Goal: Use online tool/utility: Utilize a website feature to perform a specific function

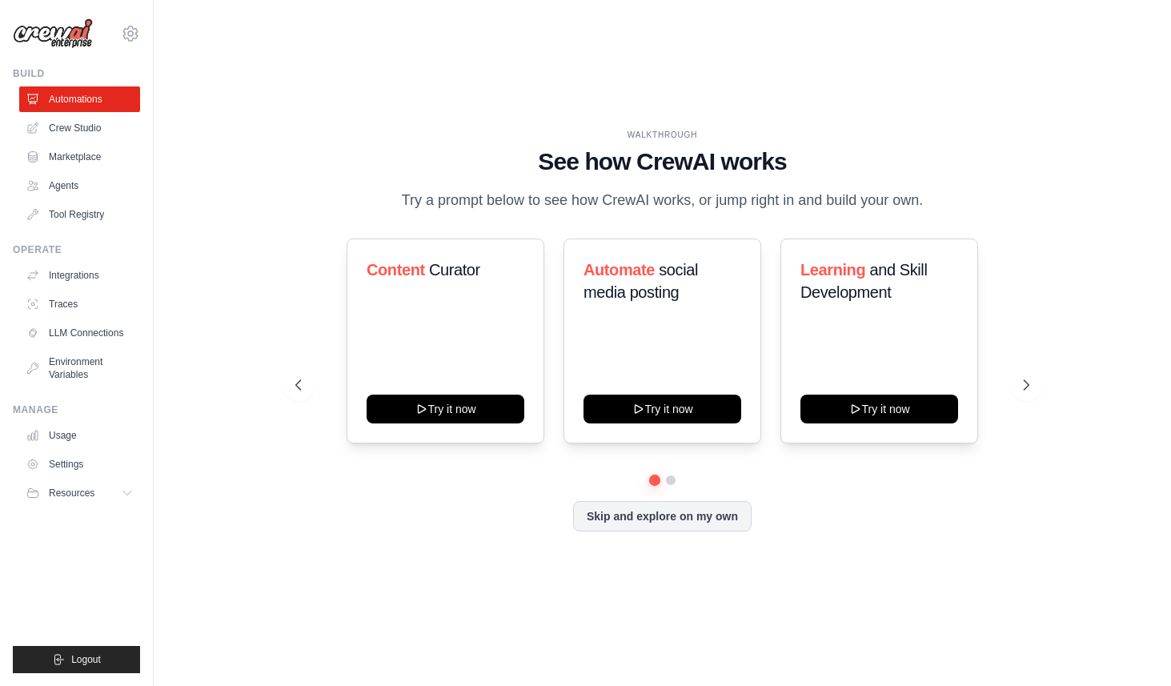
click at [839, 612] on div "WALKTHROUGH See how [PERSON_NAME] works Try a prompt below to see how [PERSON_N…" at bounding box center [662, 343] width 966 height 654
click at [77, 180] on link "Agents" at bounding box center [81, 186] width 121 height 26
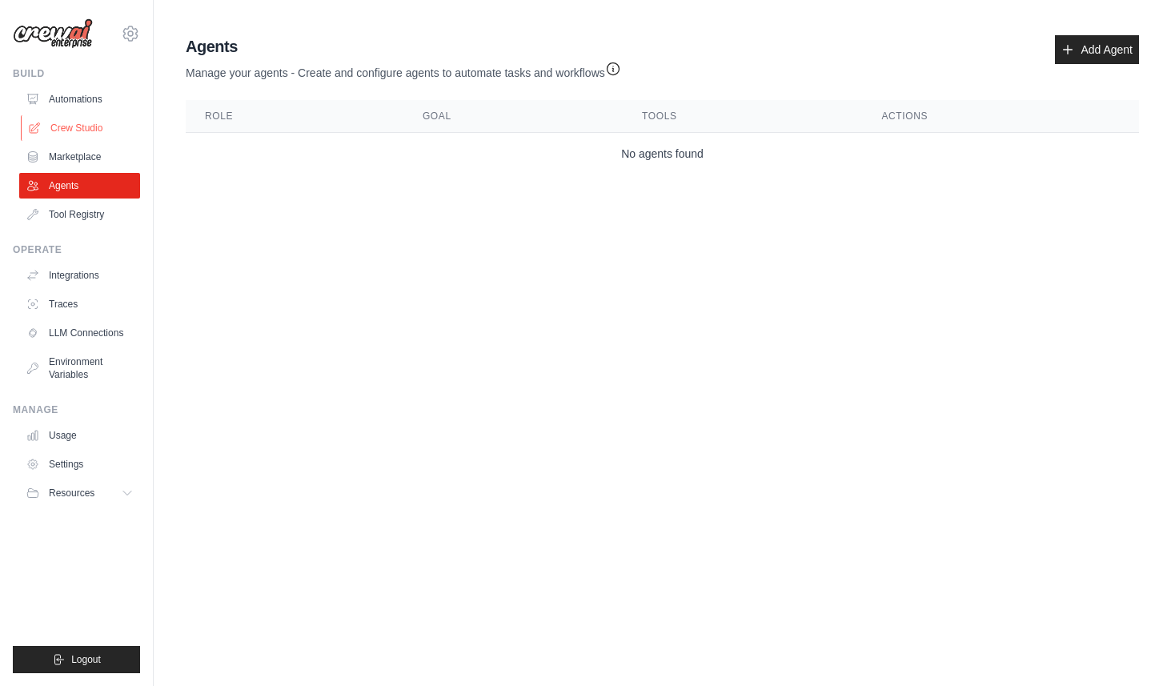
click at [95, 117] on link "Crew Studio" at bounding box center [81, 128] width 121 height 26
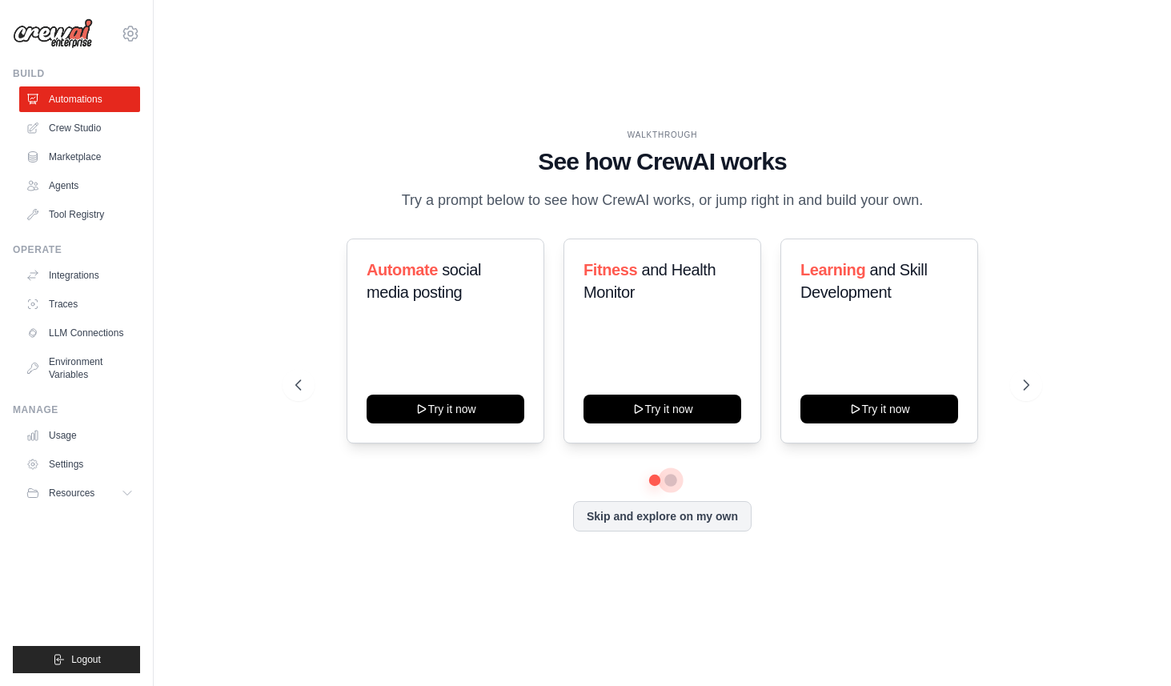
click at [669, 479] on button at bounding box center [670, 480] width 13 height 13
click at [655, 480] on button at bounding box center [653, 479] width 11 height 11
click at [667, 480] on button at bounding box center [669, 479] width 11 height 11
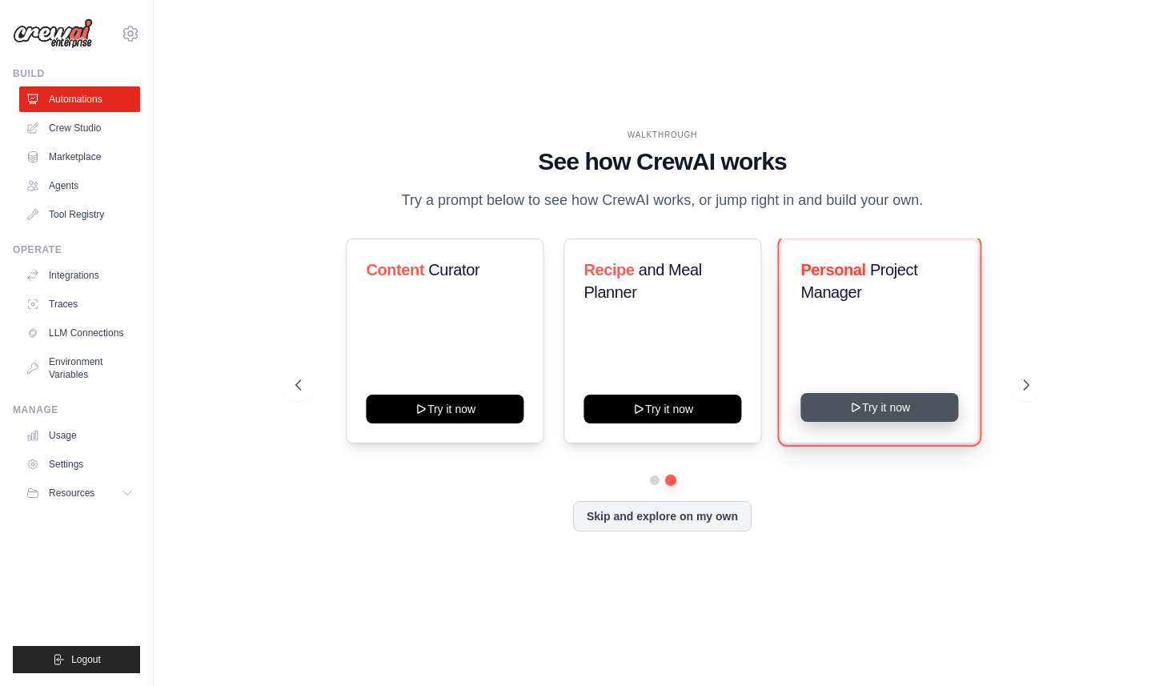
click at [837, 403] on button "Try it now" at bounding box center [879, 407] width 158 height 29
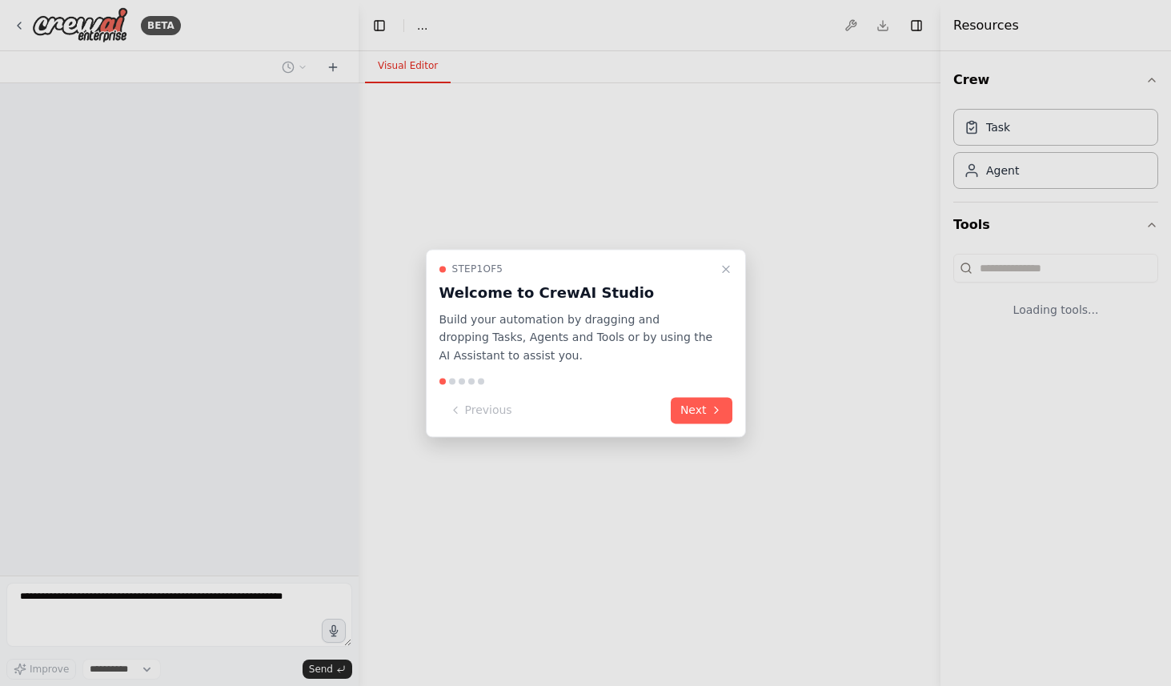
select select "****"
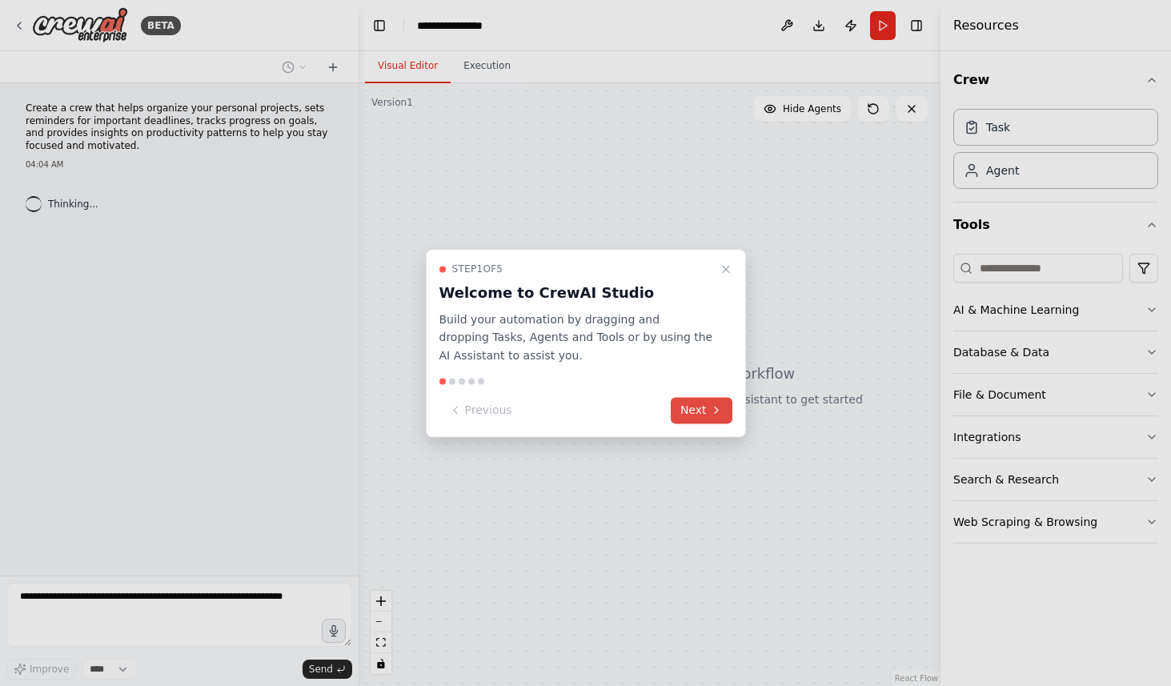
click at [706, 414] on button "Next" at bounding box center [702, 410] width 62 height 26
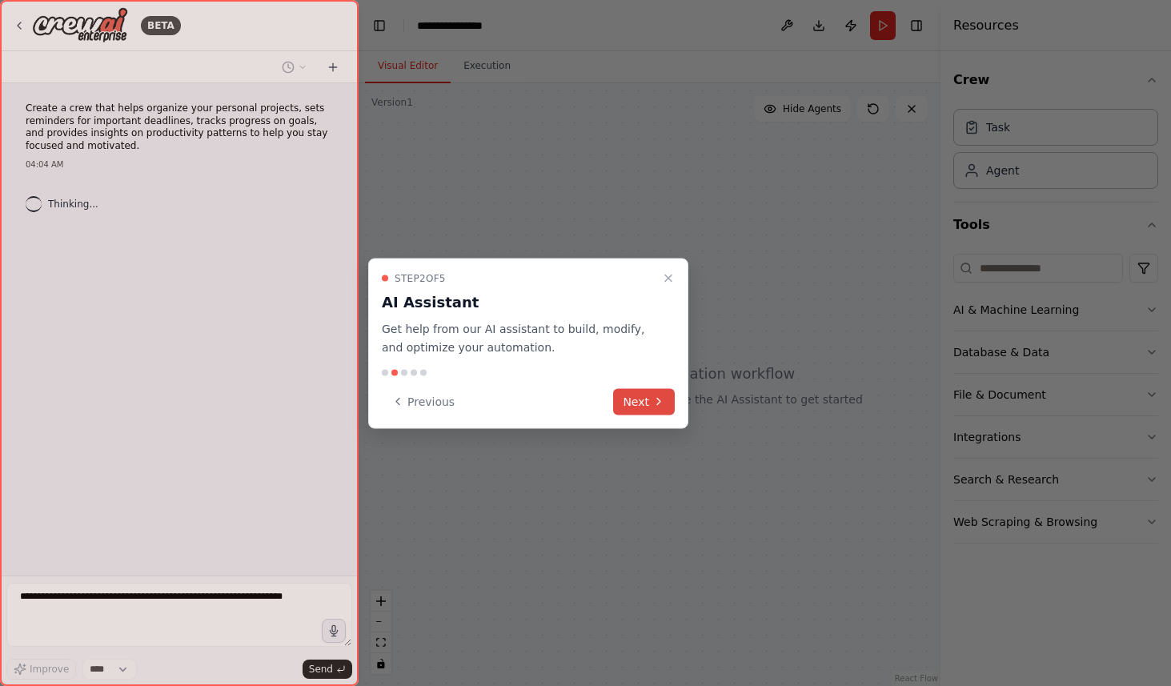
click at [632, 399] on button "Next" at bounding box center [644, 401] width 62 height 26
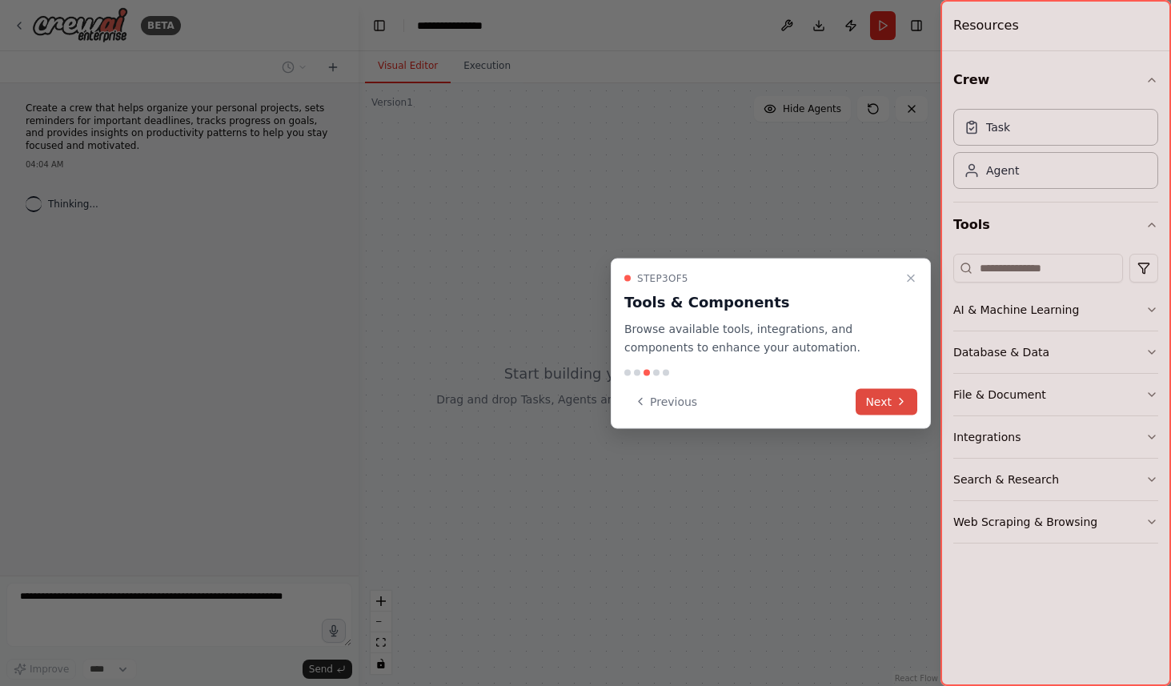
click at [869, 407] on button "Next" at bounding box center [887, 401] width 62 height 26
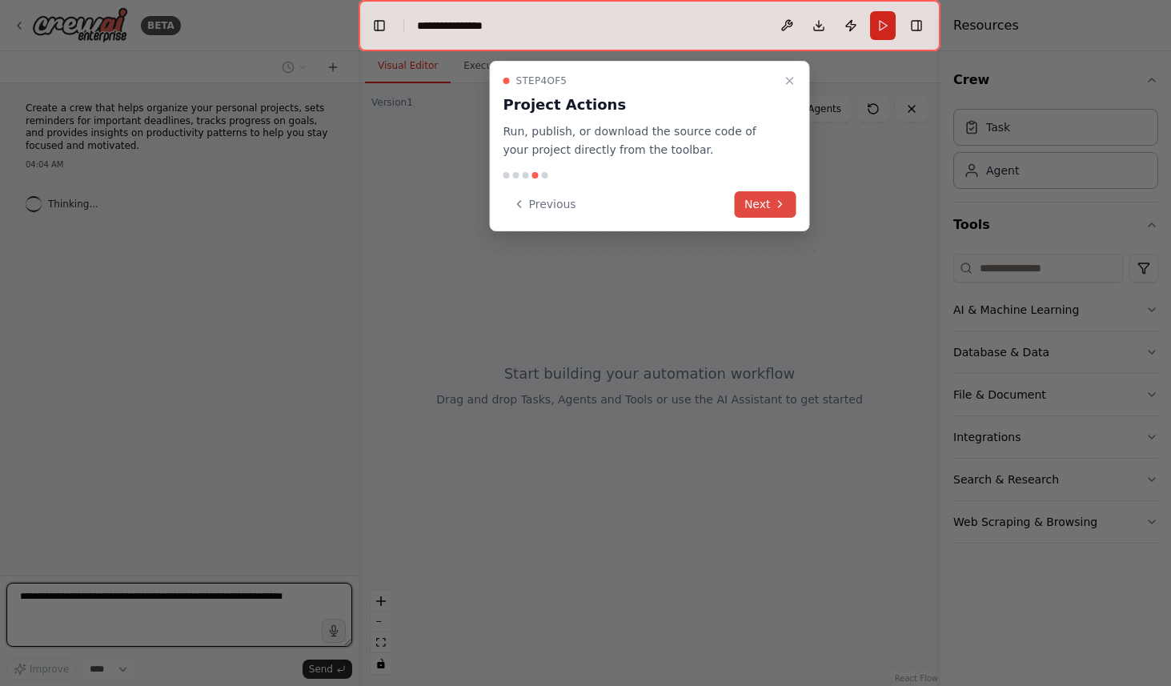
click at [744, 201] on button "Next" at bounding box center [766, 204] width 62 height 26
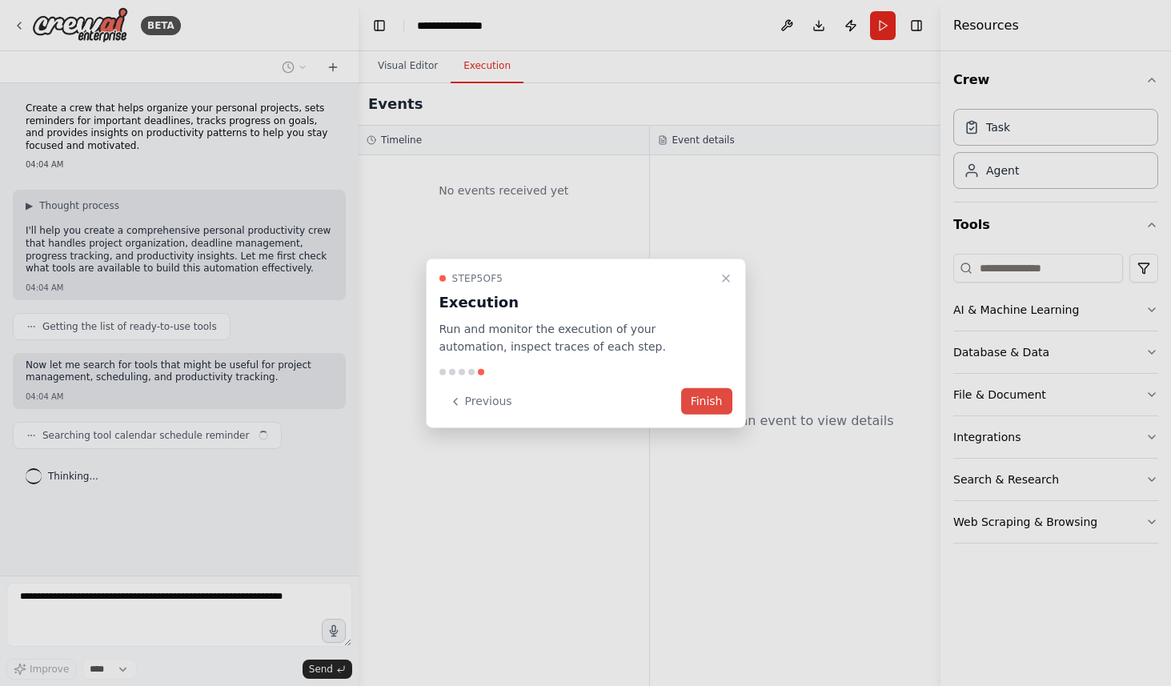
click at [700, 403] on button "Finish" at bounding box center [706, 401] width 51 height 26
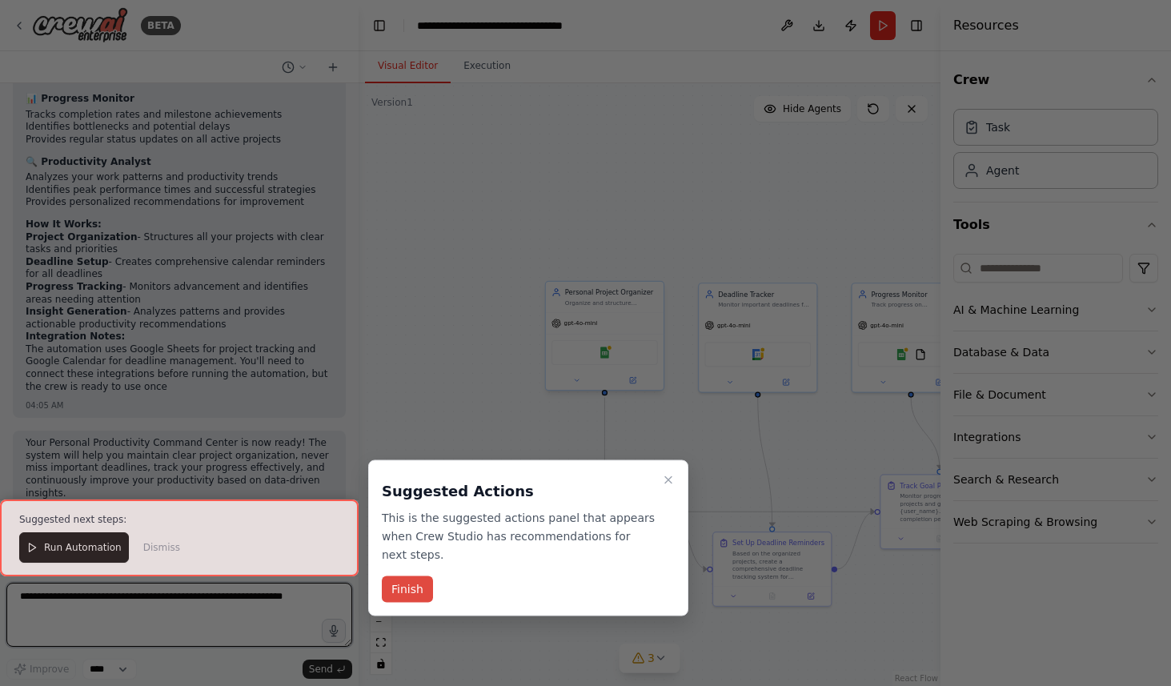
scroll to position [1424, 0]
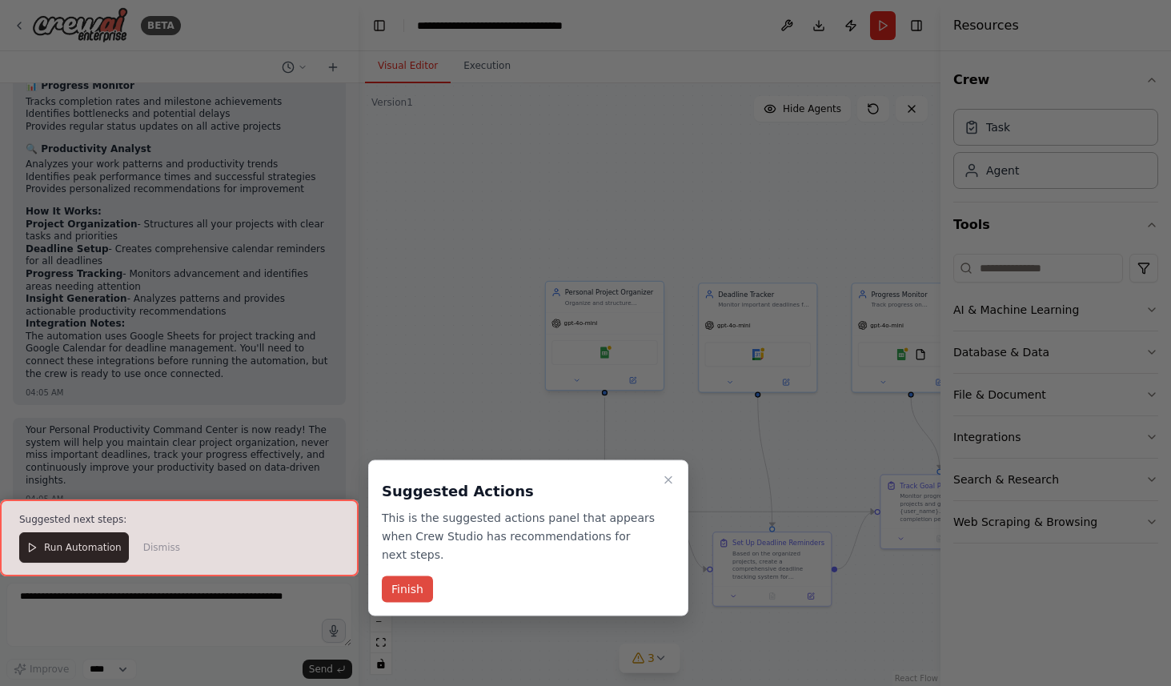
click at [401, 591] on button "Finish" at bounding box center [407, 589] width 51 height 26
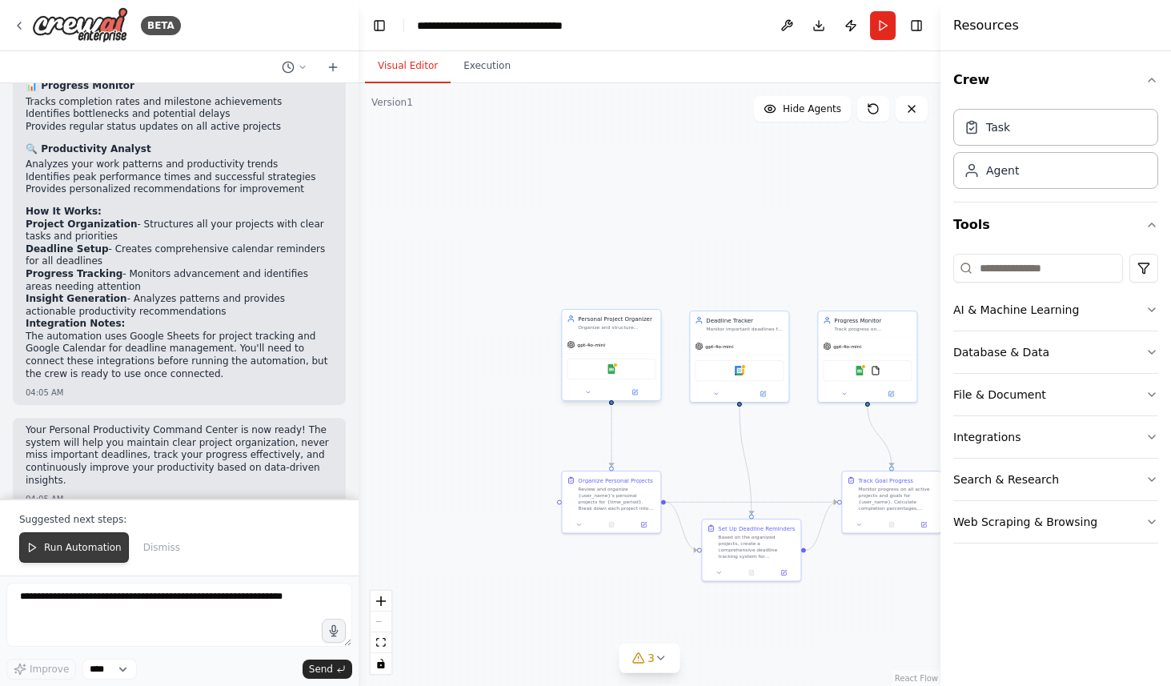
click at [89, 540] on button "Run Automation" at bounding box center [74, 547] width 110 height 30
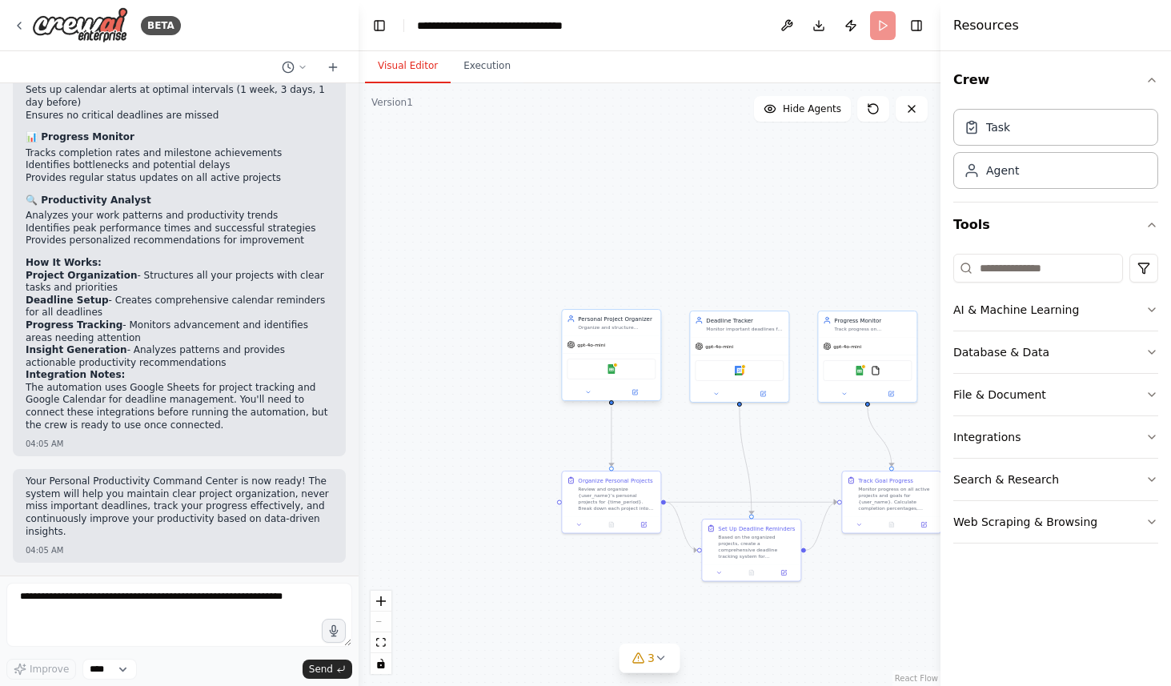
scroll to position [1347, 0]
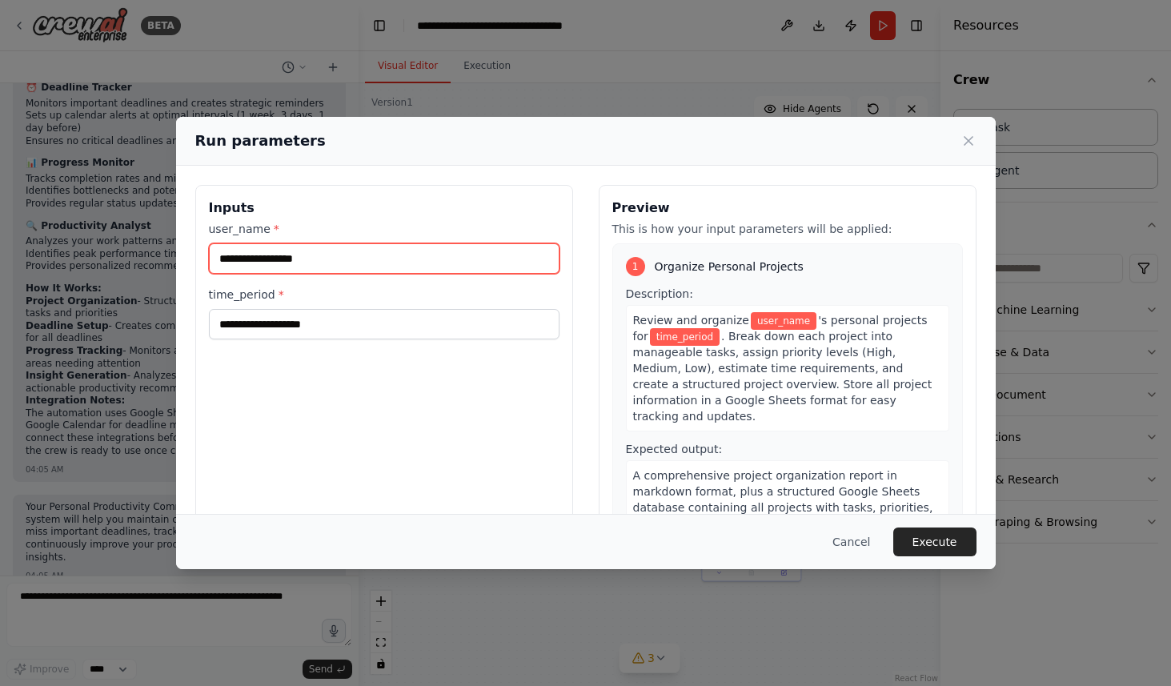
click at [310, 258] on input "user_name *" at bounding box center [384, 258] width 351 height 30
type input "****"
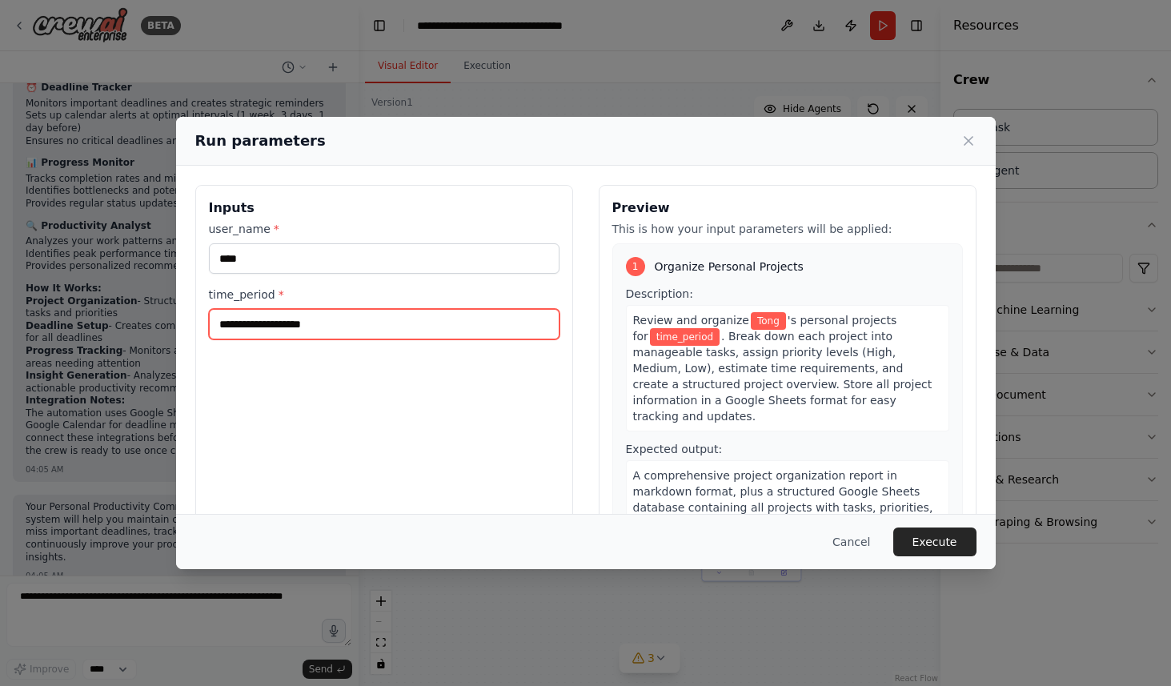
click at [276, 328] on input "time_period *" at bounding box center [384, 324] width 351 height 30
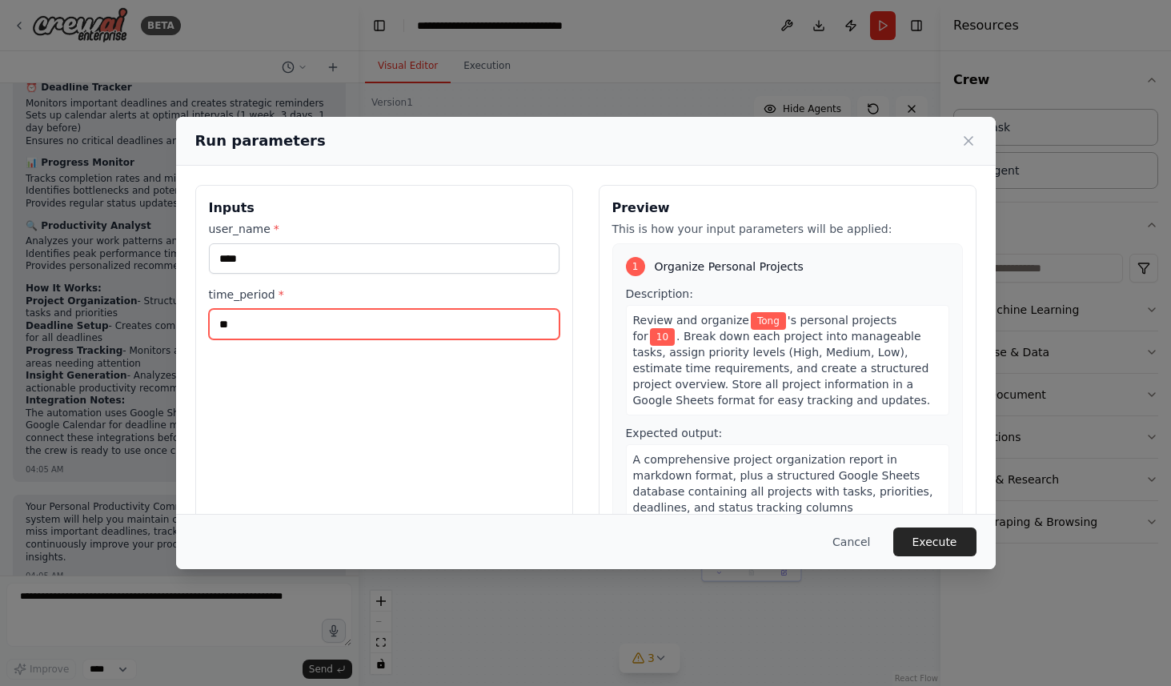
type input "*"
type input "**"
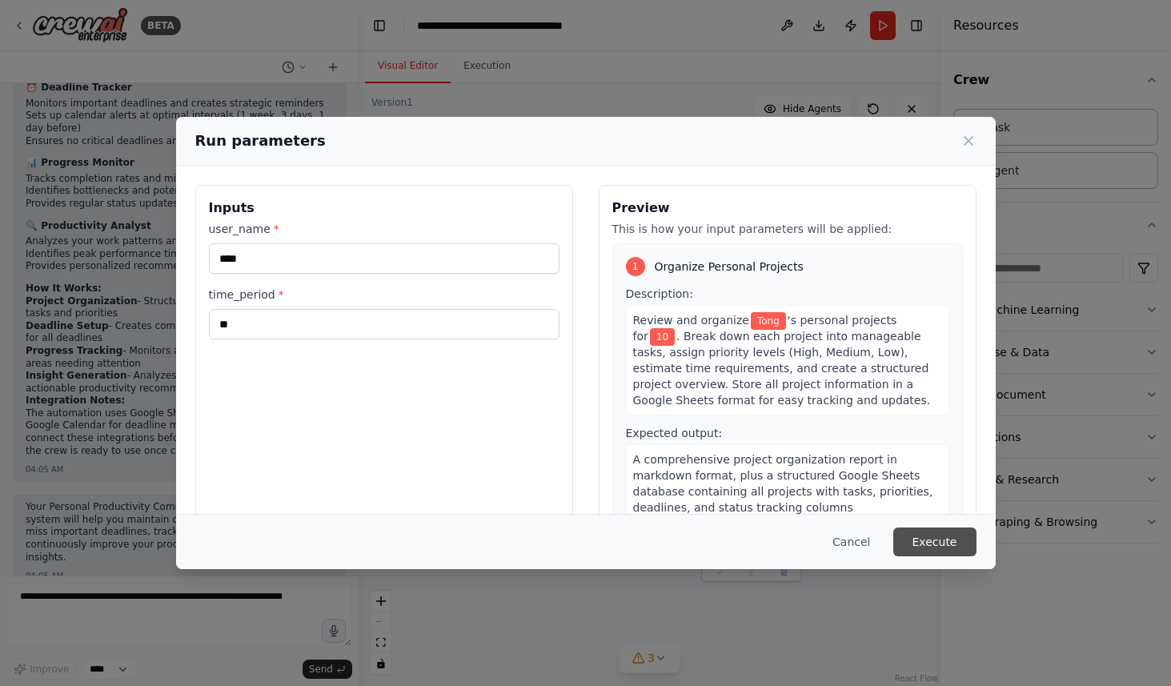
click at [935, 548] on button "Execute" at bounding box center [934, 541] width 83 height 29
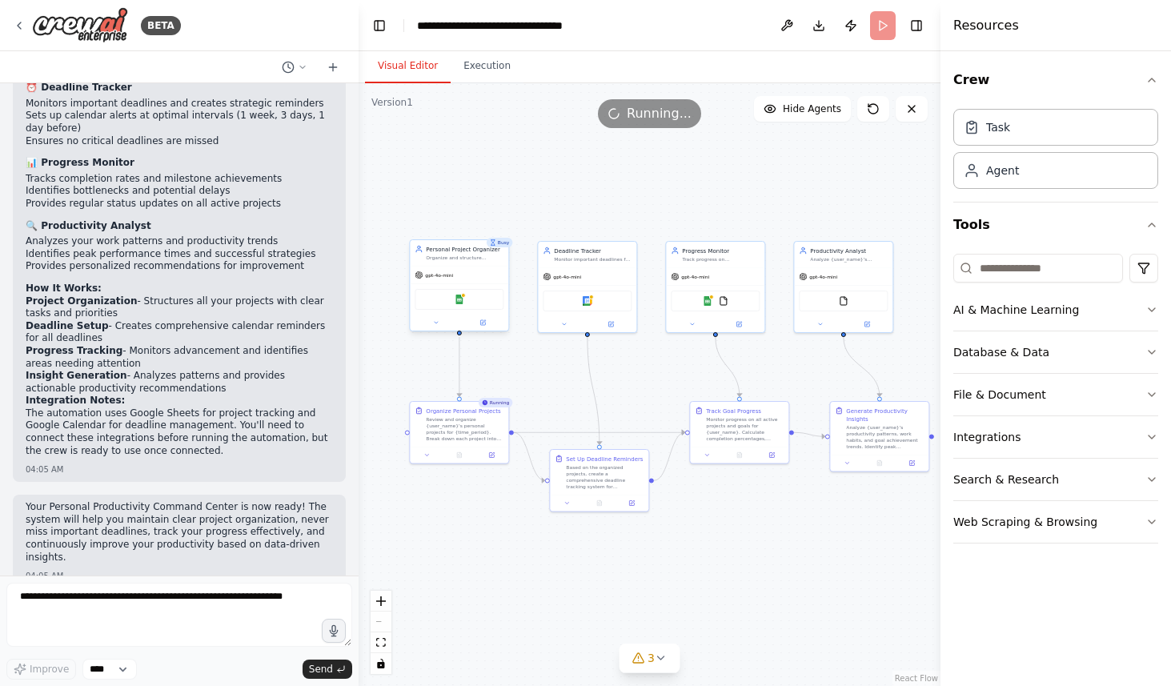
drag, startPoint x: 867, startPoint y: 252, endPoint x: 715, endPoint y: 182, distance: 167.3
click at [715, 182] on div ".deletable-edge-delete-btn { width: 20px; height: 20px; border: 0px solid #ffff…" at bounding box center [650, 384] width 582 height 603
click at [1145, 308] on icon "button" at bounding box center [1151, 309] width 13 height 13
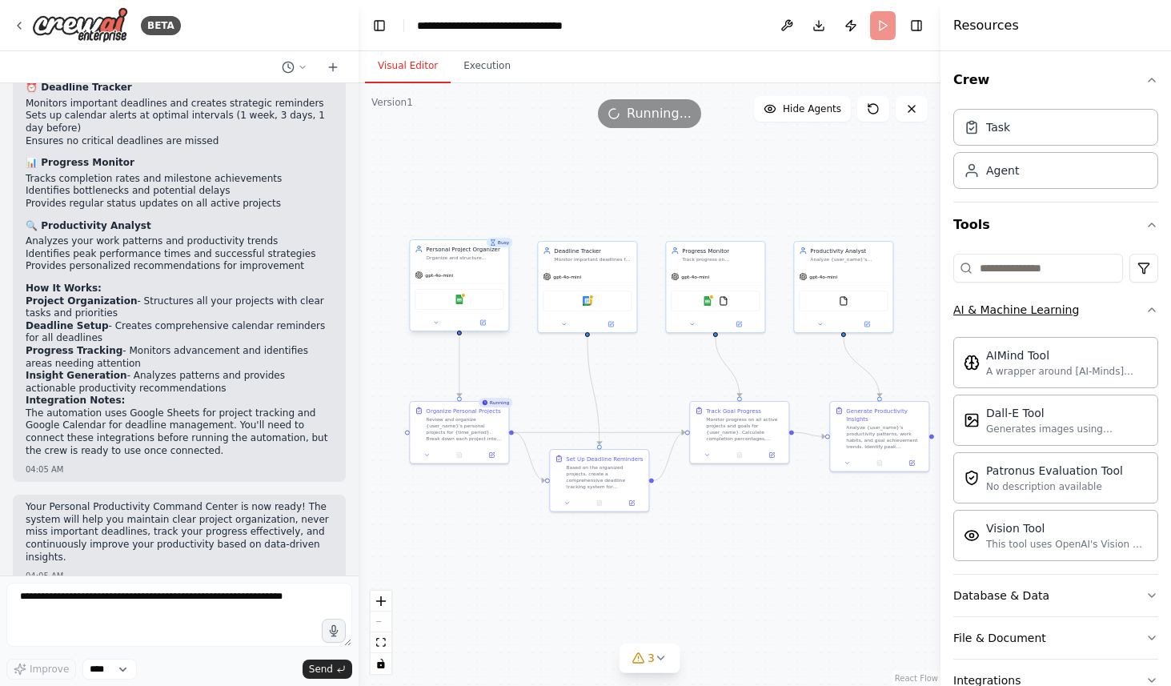
click at [1145, 308] on icon "button" at bounding box center [1151, 309] width 13 height 13
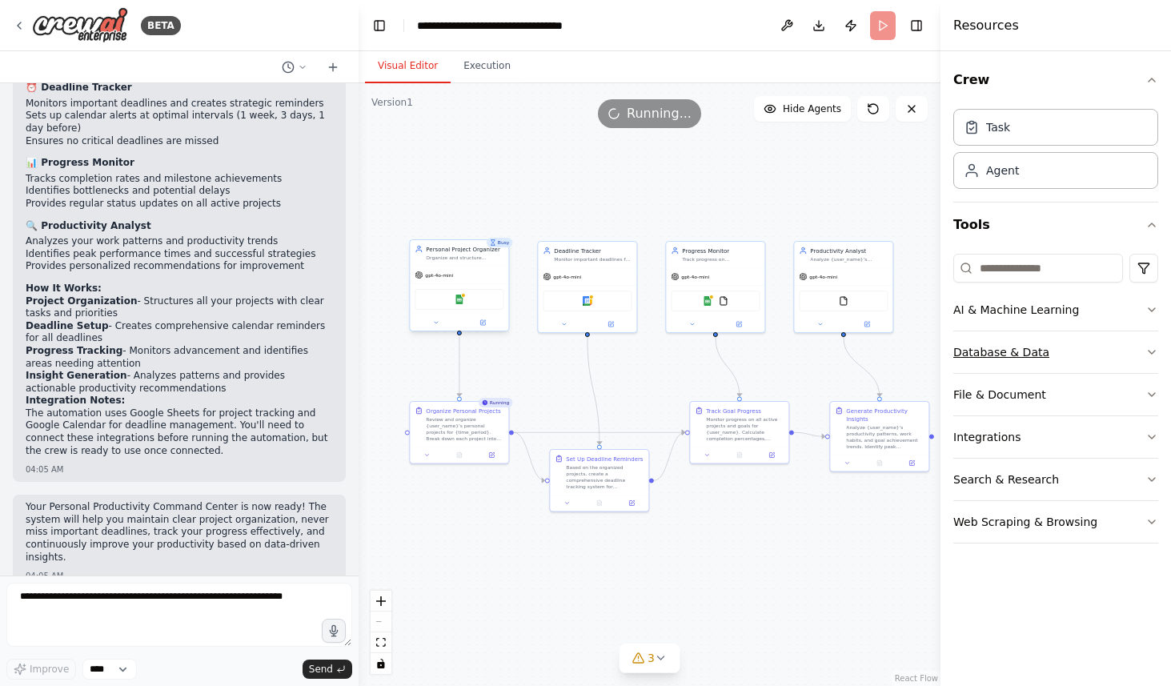
click at [1150, 359] on button "Database & Data" at bounding box center [1055, 352] width 205 height 42
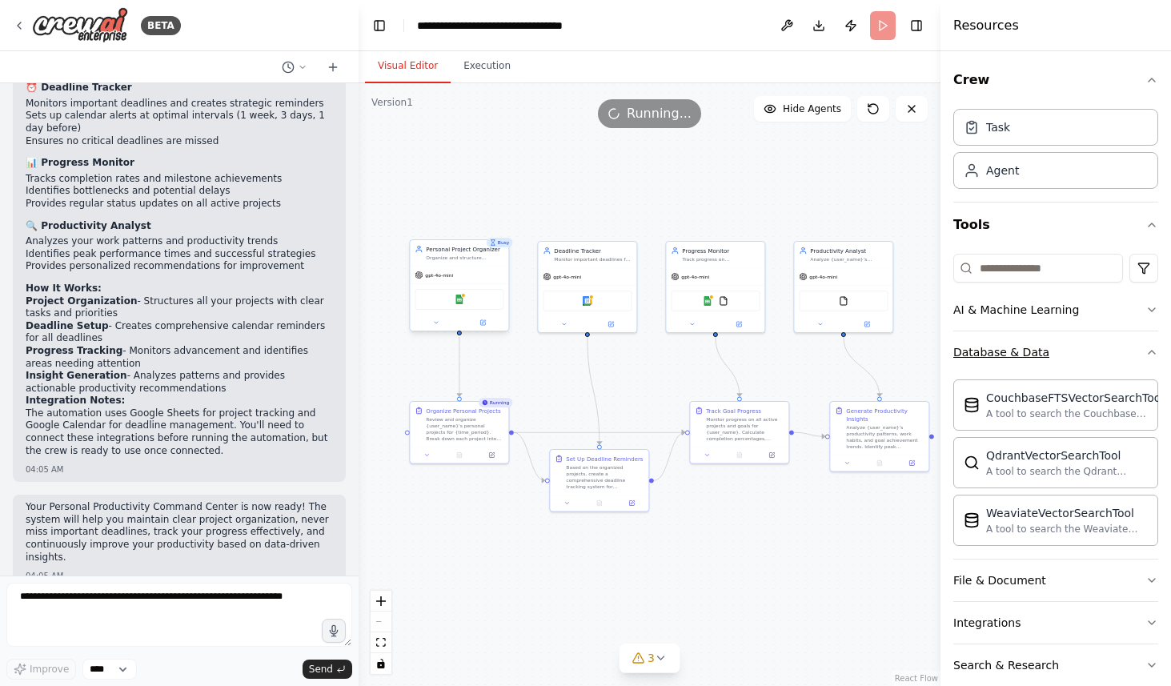
click at [1150, 359] on button "Database & Data" at bounding box center [1055, 352] width 205 height 42
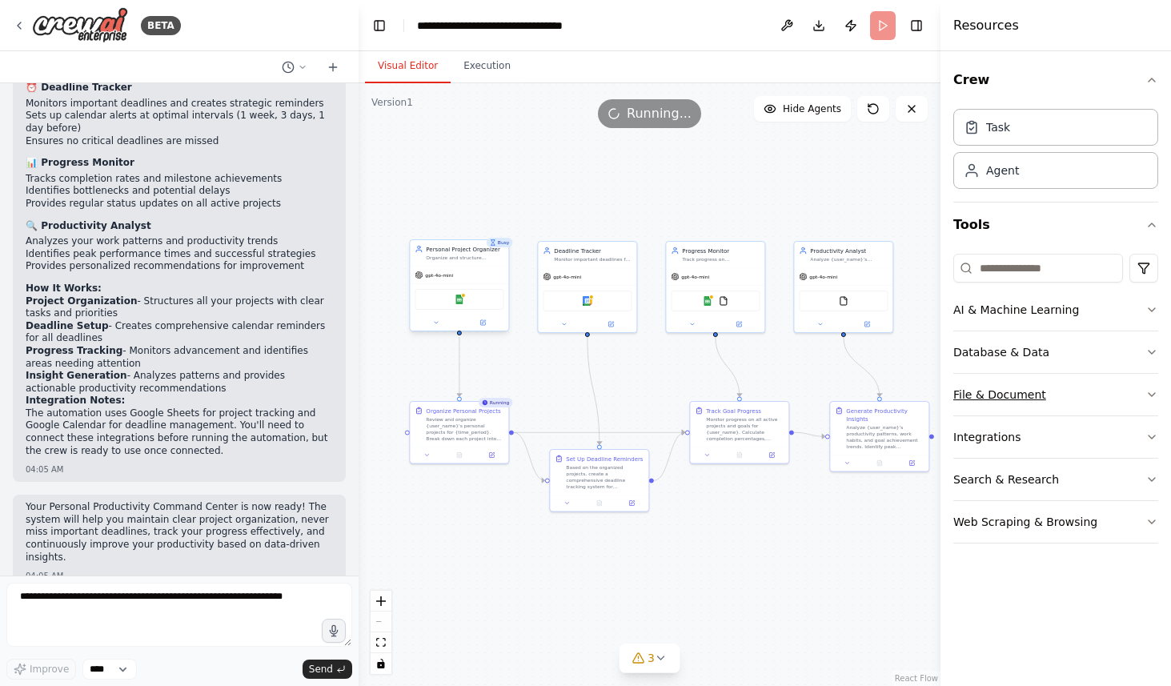
click at [1150, 398] on icon "button" at bounding box center [1151, 394] width 13 height 13
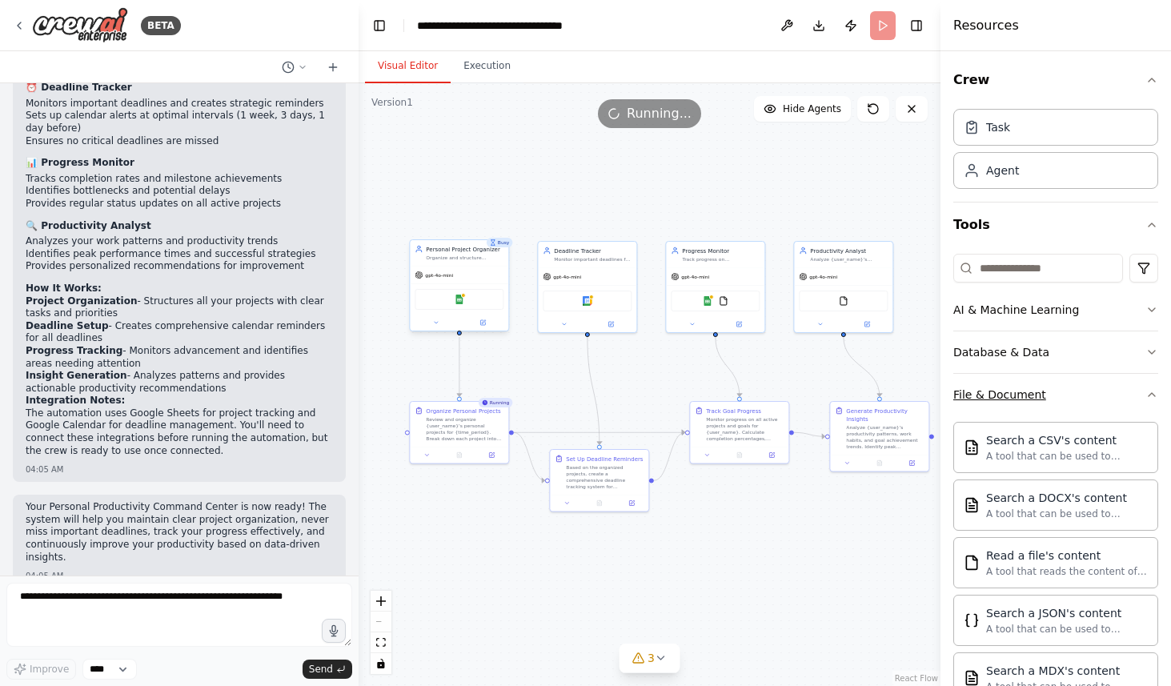
click at [1150, 398] on icon "button" at bounding box center [1151, 394] width 13 height 13
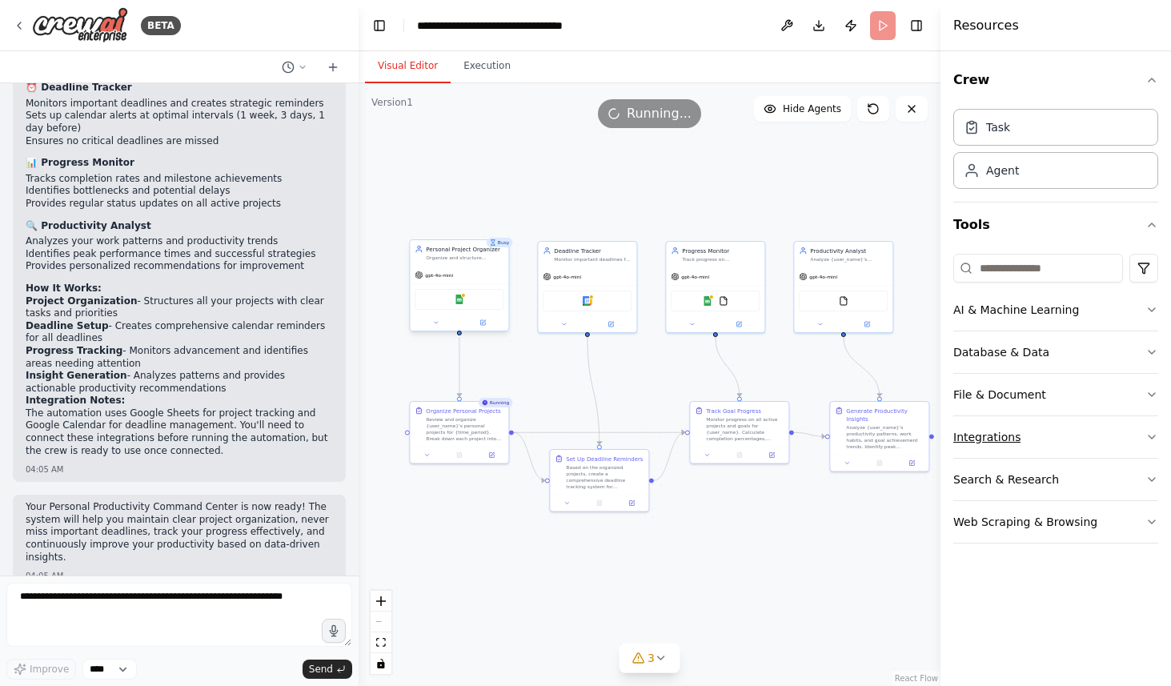
click at [1149, 437] on icon "button" at bounding box center [1152, 436] width 6 height 3
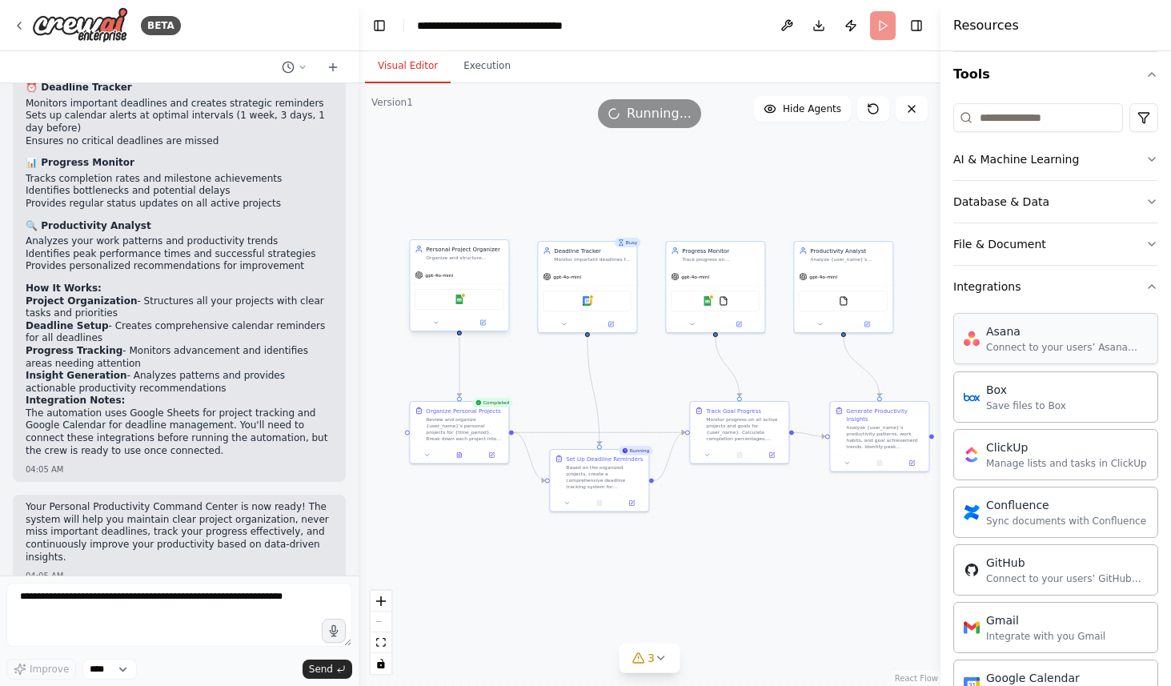
scroll to position [0, 0]
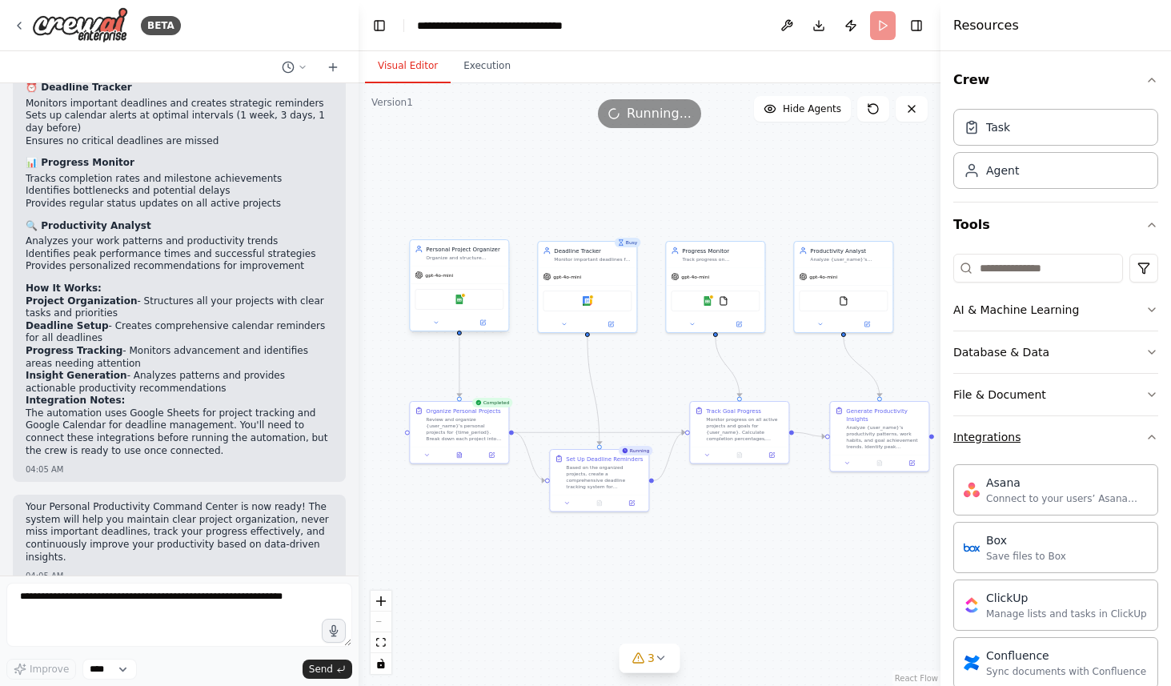
click at [1146, 436] on icon "button" at bounding box center [1151, 437] width 13 height 13
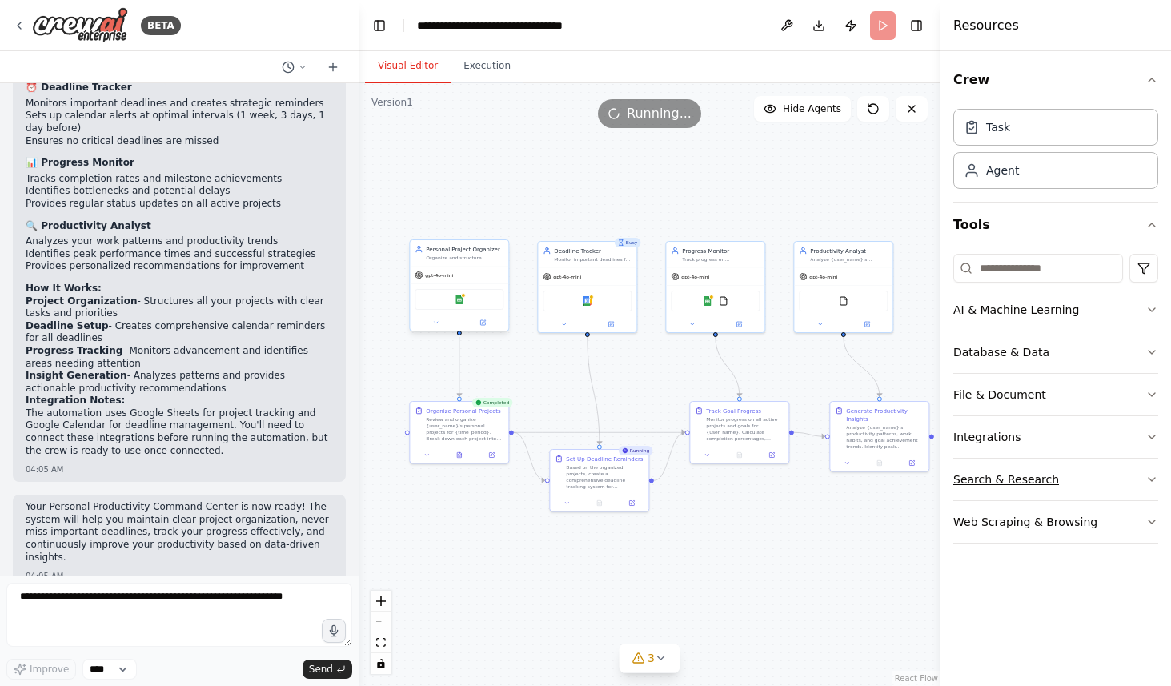
click at [1154, 485] on icon "button" at bounding box center [1151, 479] width 13 height 13
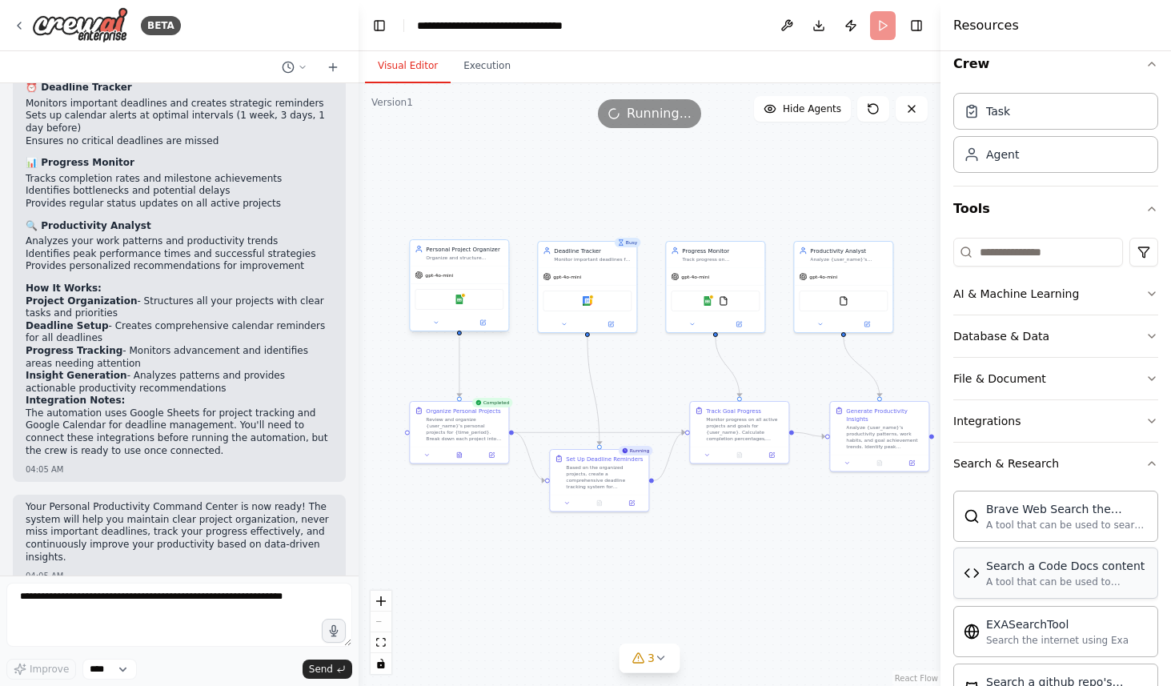
scroll to position [9, 0]
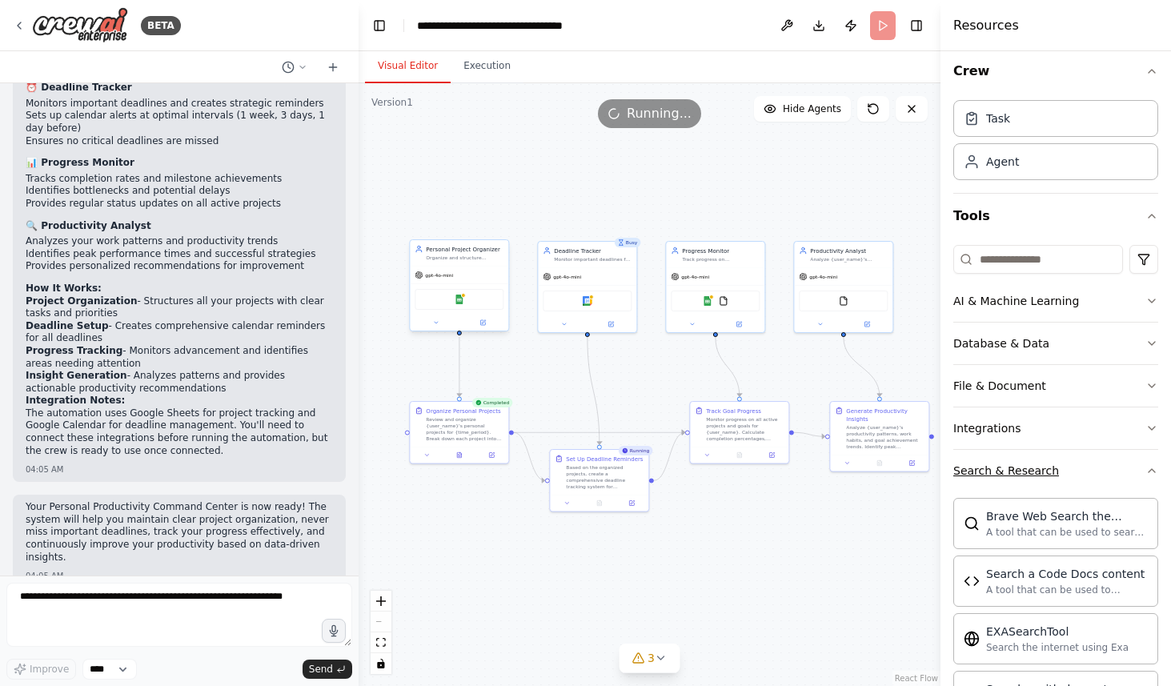
click at [1150, 468] on icon "button" at bounding box center [1151, 470] width 13 height 13
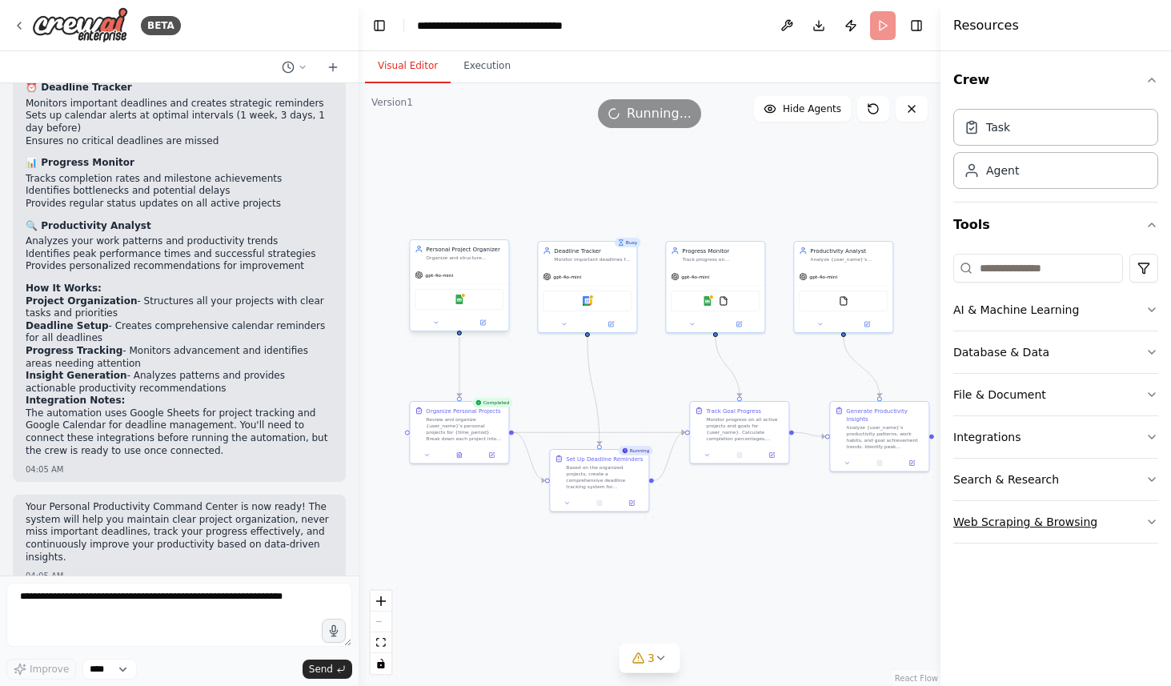
click at [1149, 523] on icon "button" at bounding box center [1151, 521] width 13 height 13
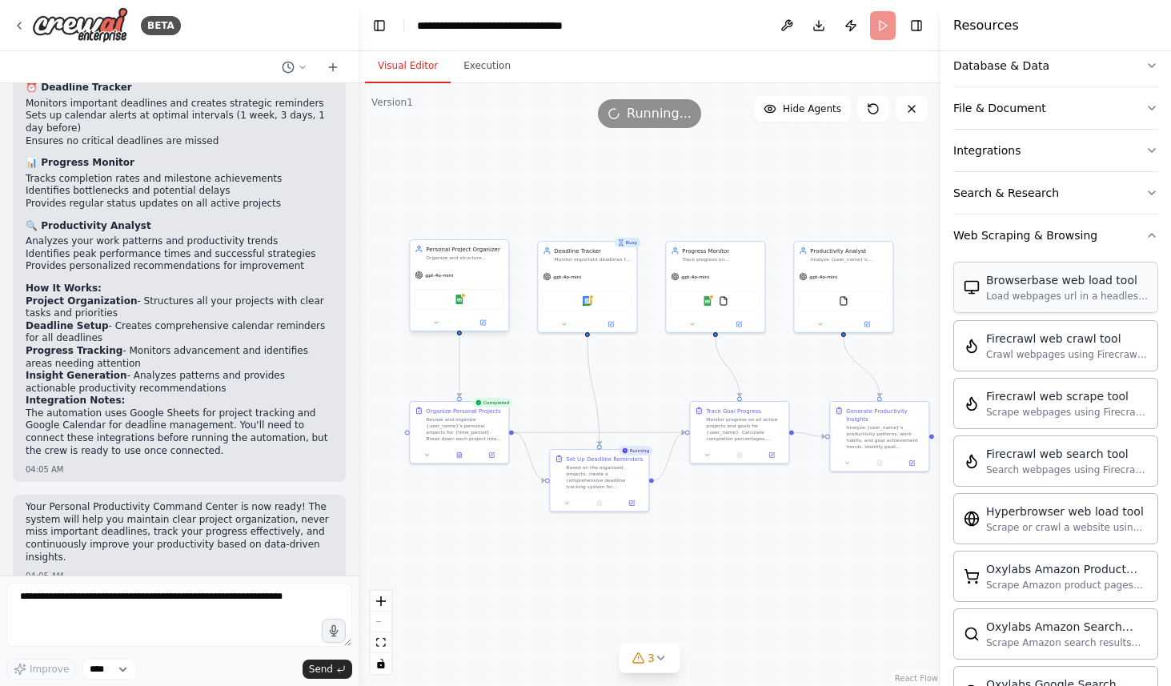
scroll to position [252, 0]
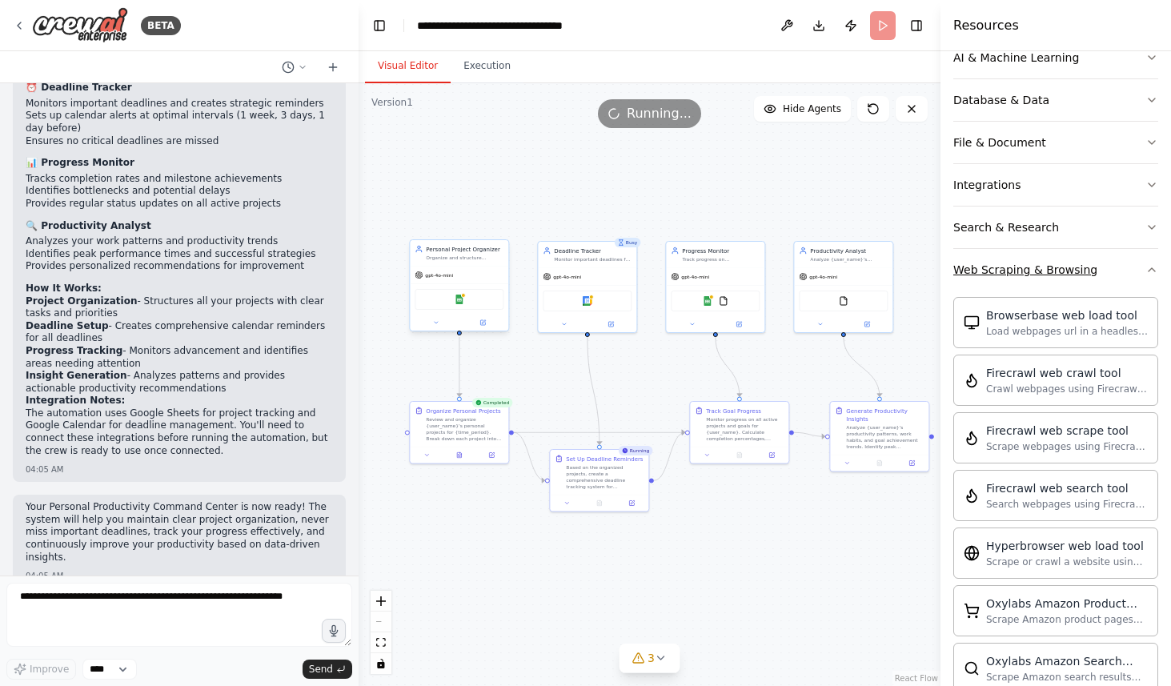
click at [1149, 267] on icon "button" at bounding box center [1151, 269] width 13 height 13
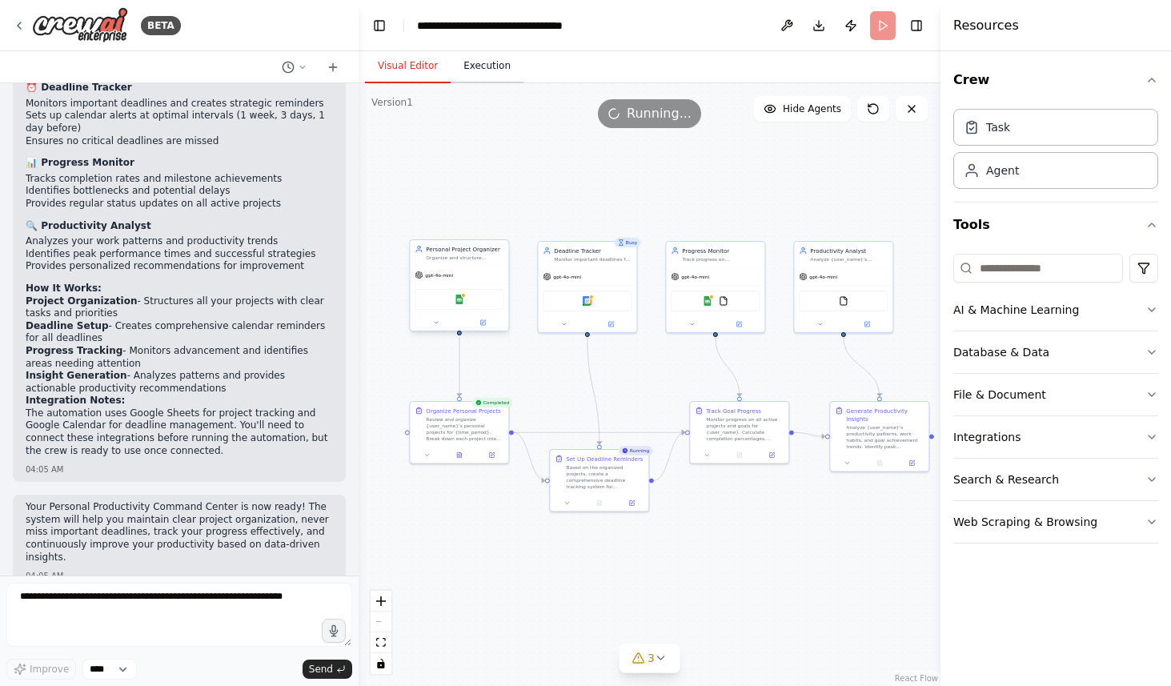
click at [483, 72] on button "Execution" at bounding box center [487, 67] width 73 height 34
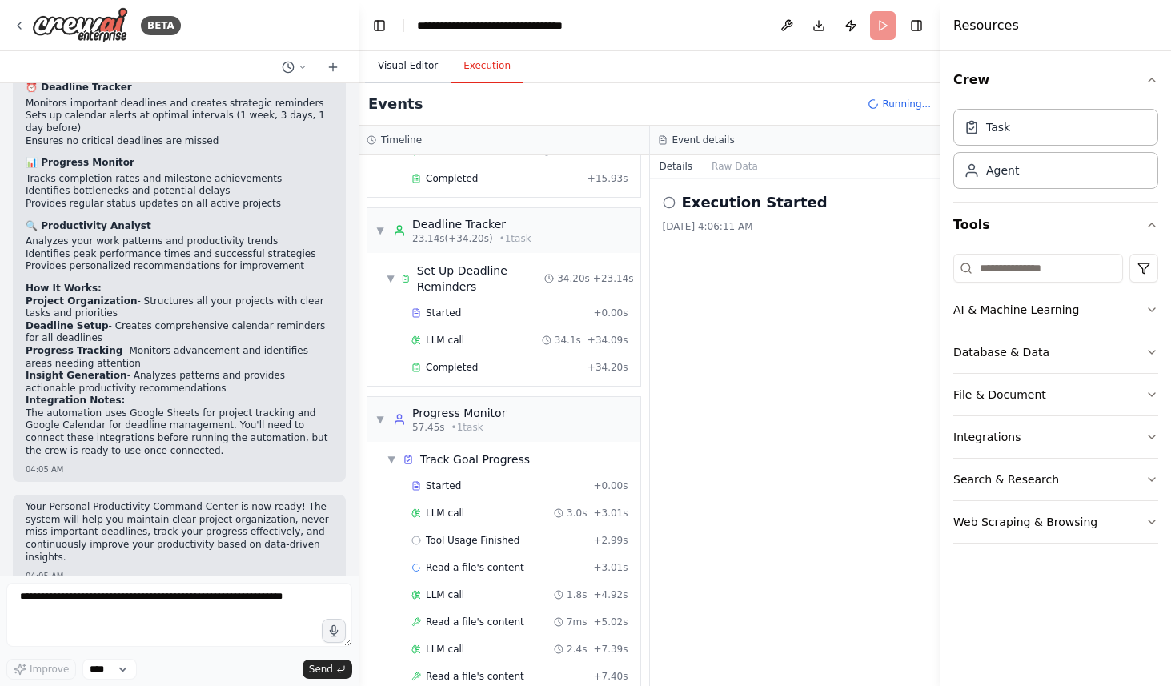
scroll to position [199, 0]
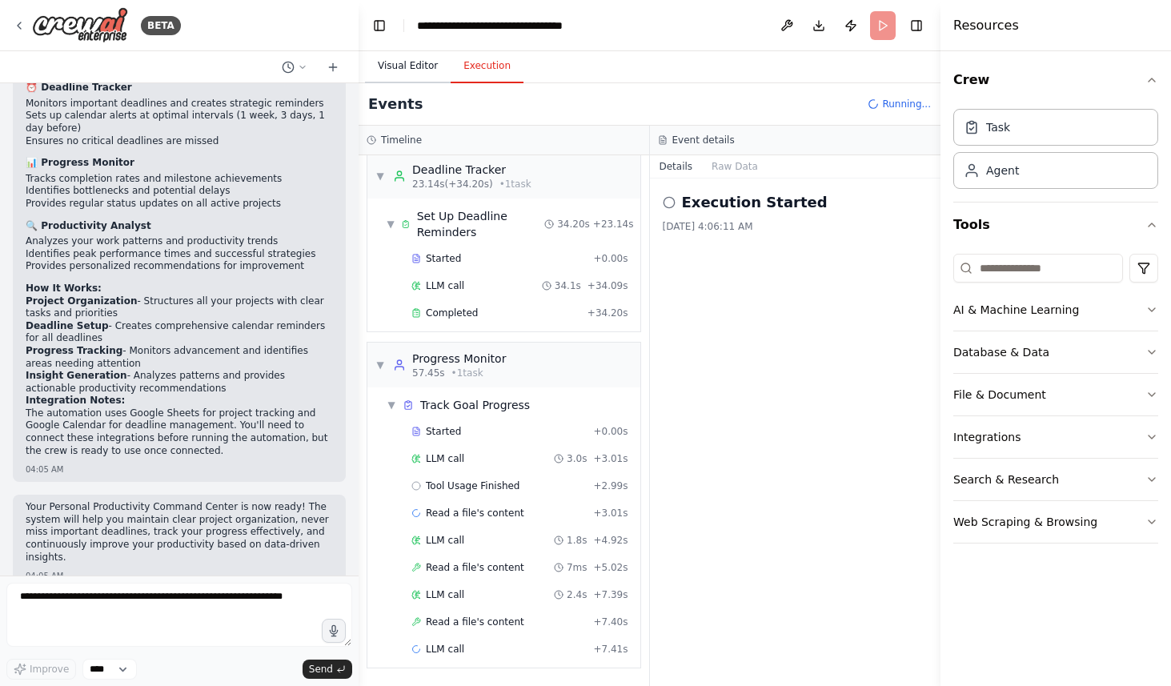
click at [399, 73] on button "Visual Editor" at bounding box center [408, 67] width 86 height 34
click at [470, 70] on button "Execution" at bounding box center [487, 67] width 73 height 34
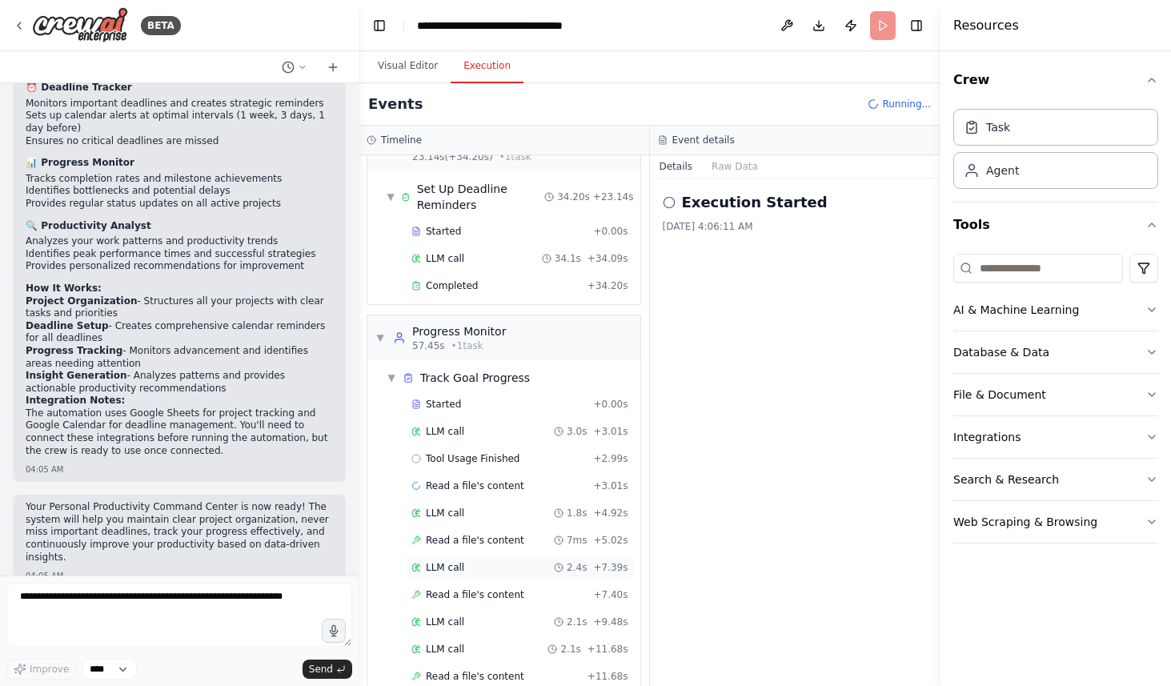
scroll to position [281, 0]
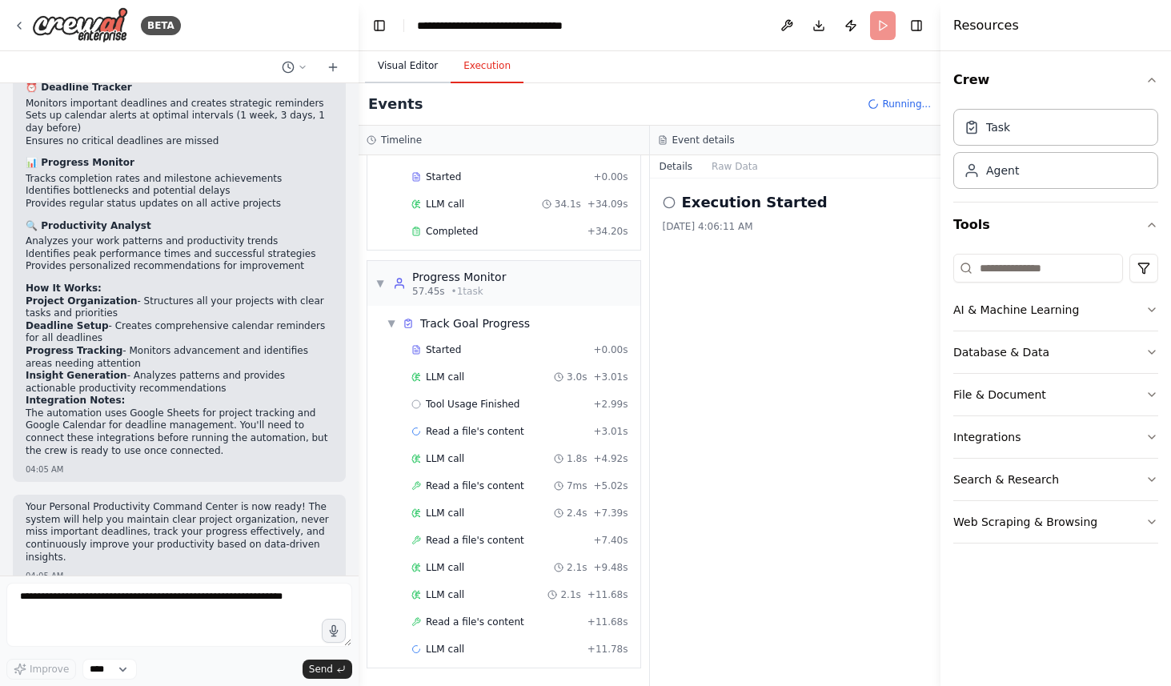
click at [412, 69] on button "Visual Editor" at bounding box center [408, 67] width 86 height 34
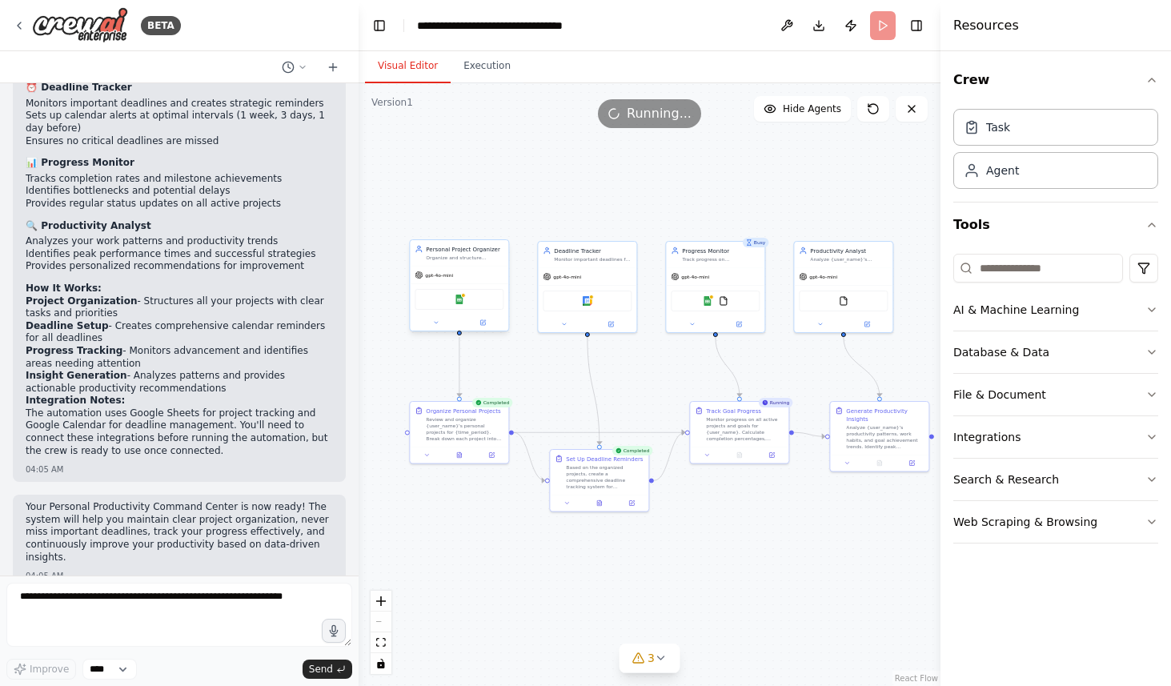
click at [588, 172] on div ".deletable-edge-delete-btn { width: 20px; height: 20px; border: 0px solid #ffff…" at bounding box center [650, 384] width 582 height 603
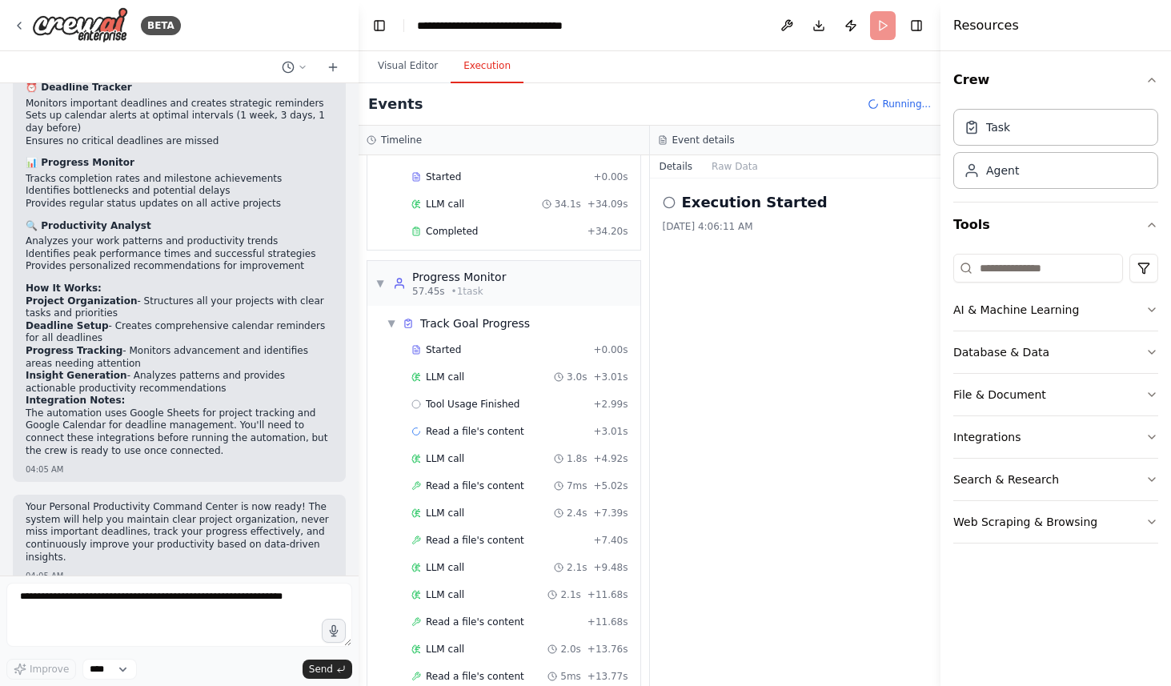
click at [483, 73] on button "Execution" at bounding box center [487, 67] width 73 height 34
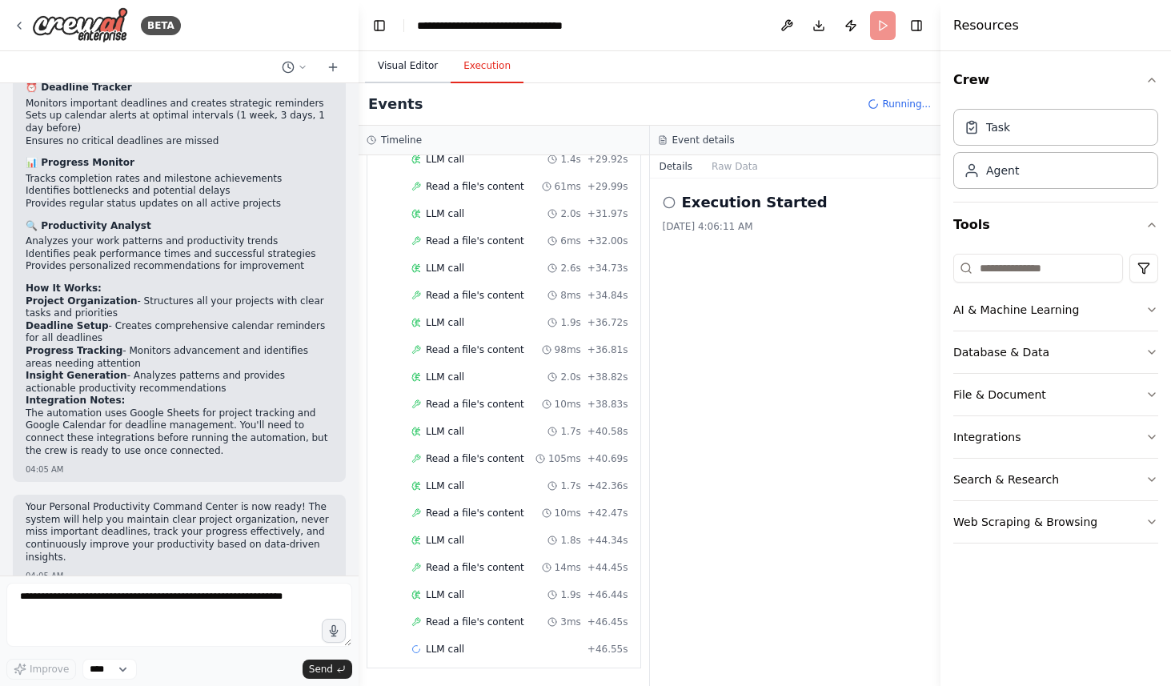
scroll to position [1261, 0]
click at [393, 70] on button "Visual Editor" at bounding box center [408, 67] width 86 height 34
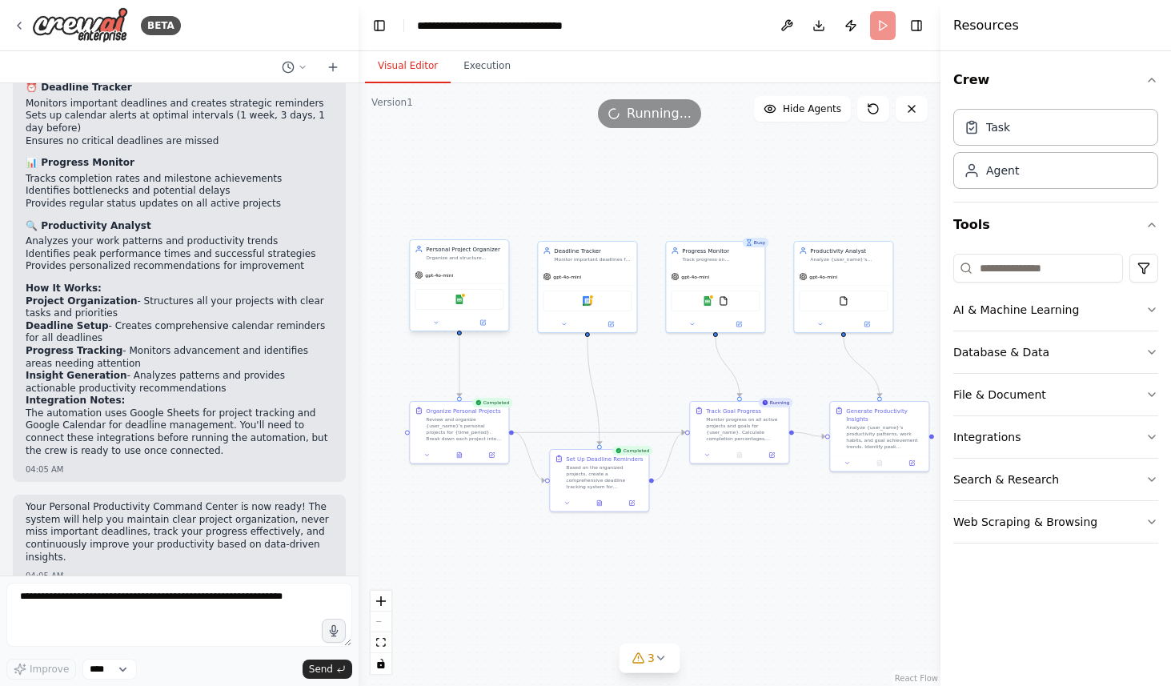
click at [543, 384] on div ".deletable-edge-delete-btn { width: 20px; height: 20px; border: 0px solid #ffff…" at bounding box center [650, 384] width 582 height 603
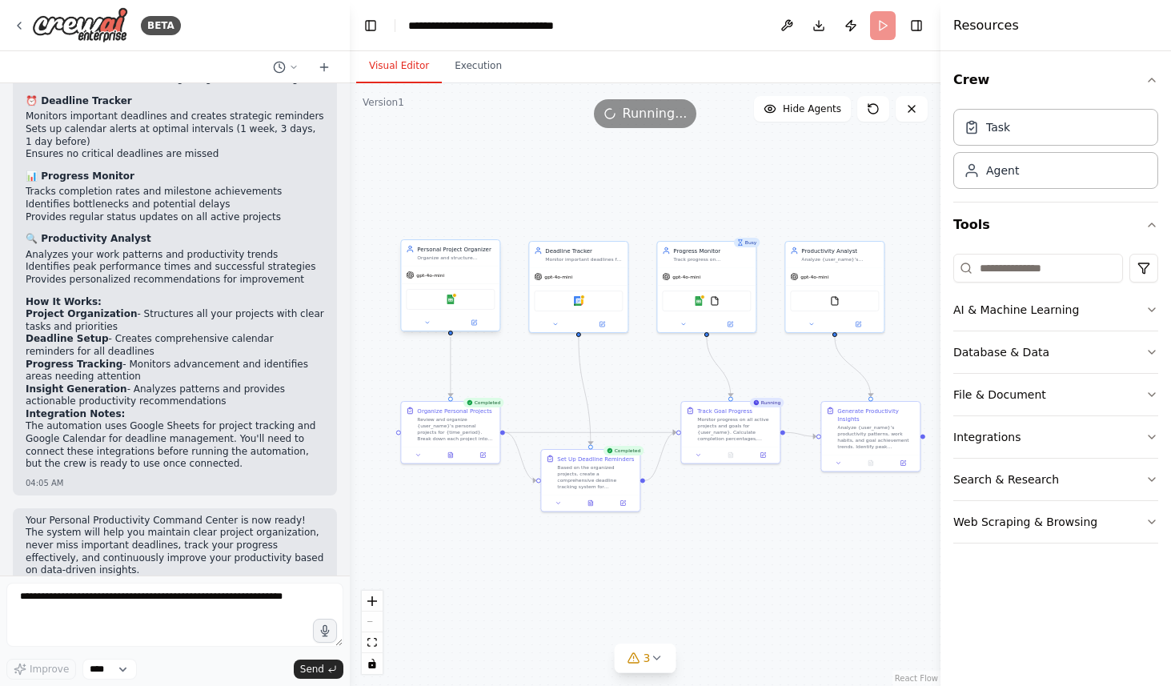
drag, startPoint x: 358, startPoint y: 387, endPoint x: 350, endPoint y: 400, distance: 15.8
click at [350, 400] on div "BETA Create a crew that helps organize your personal projects, sets reminders f…" at bounding box center [585, 343] width 1171 height 686
click at [451, 300] on img at bounding box center [451, 300] width 10 height 10
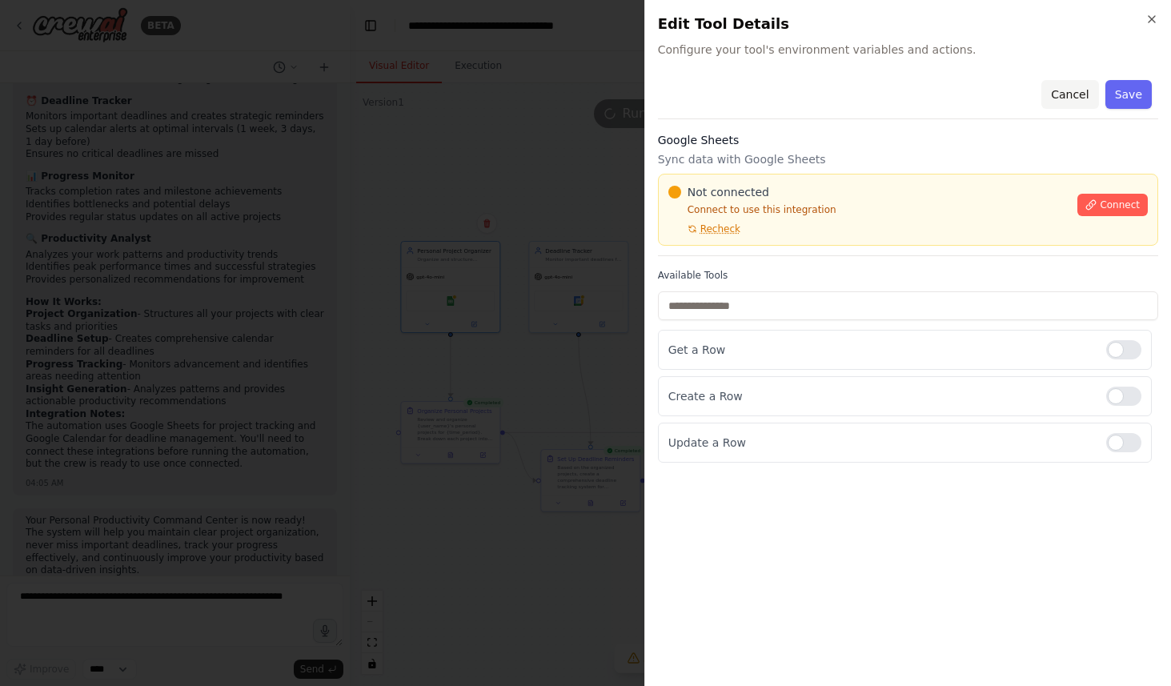
click at [1062, 86] on button "Cancel" at bounding box center [1069, 94] width 57 height 29
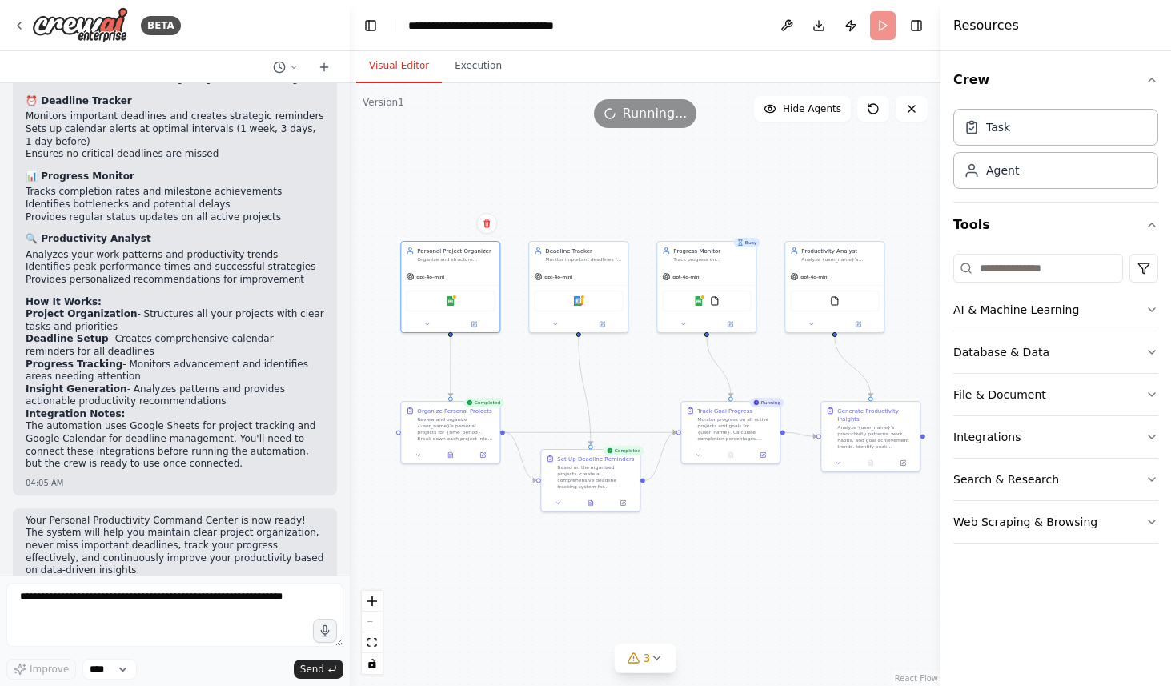
click at [747, 561] on div ".deletable-edge-delete-btn { width: 20px; height: 20px; border: 0px solid #ffff…" at bounding box center [645, 384] width 591 height 603
